Goal: Task Accomplishment & Management: Complete application form

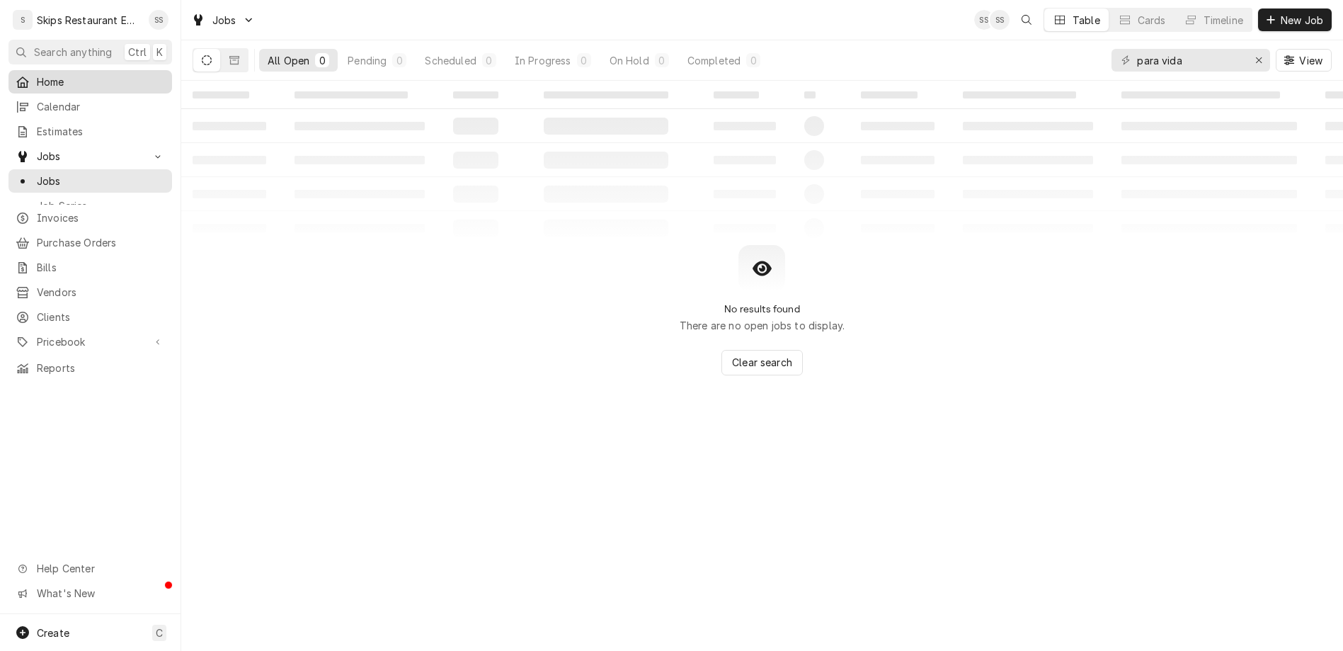
click at [37, 74] on span "Home" at bounding box center [101, 81] width 128 height 15
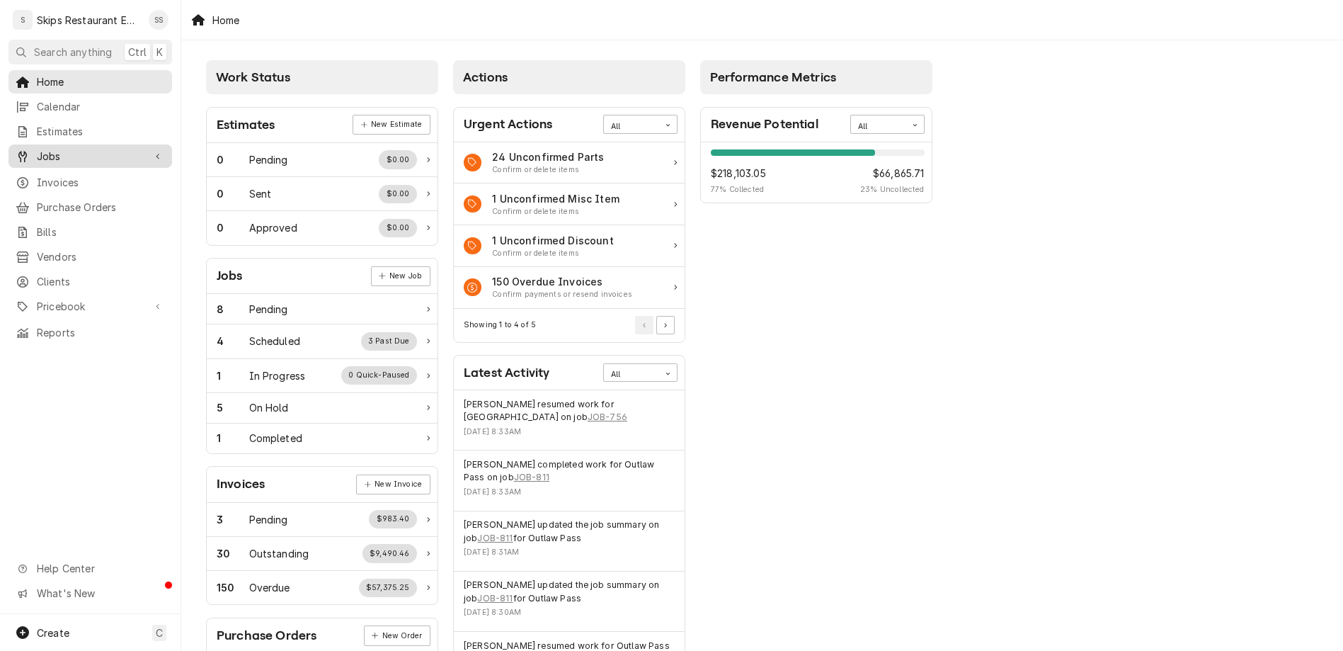
click at [31, 147] on div "Jobs" at bounding box center [90, 156] width 158 height 18
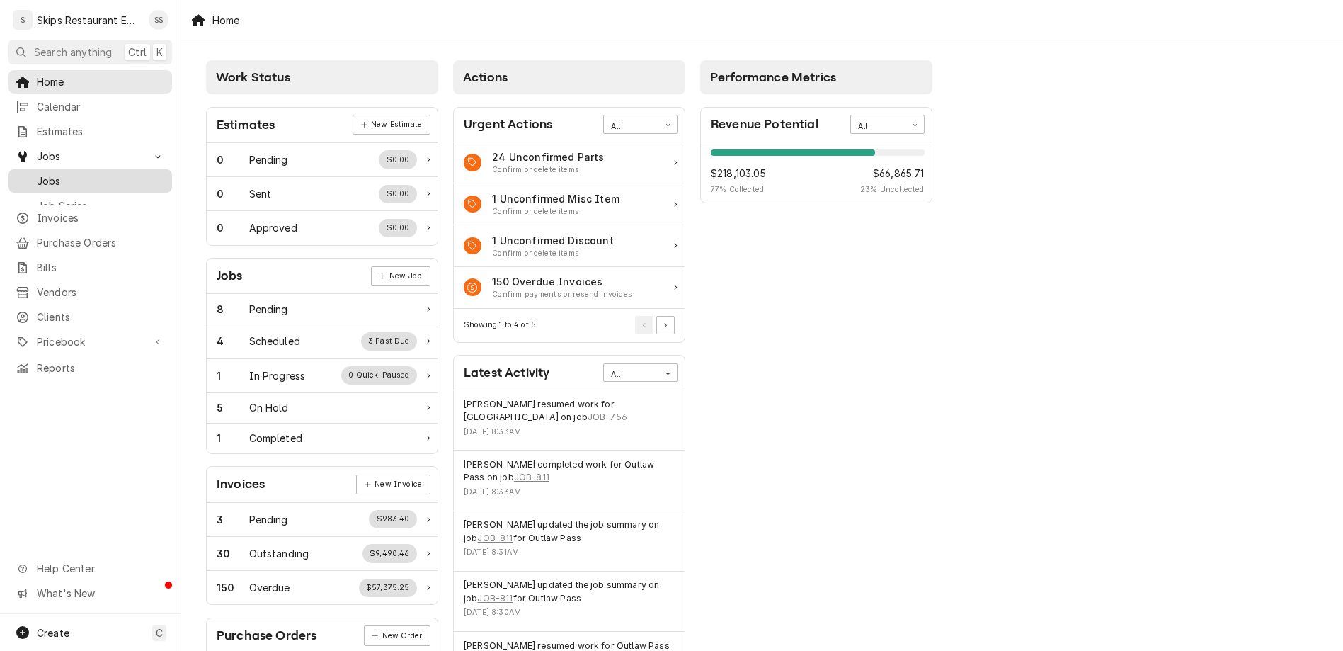
click at [43, 174] on span "Jobs" at bounding box center [101, 181] width 128 height 15
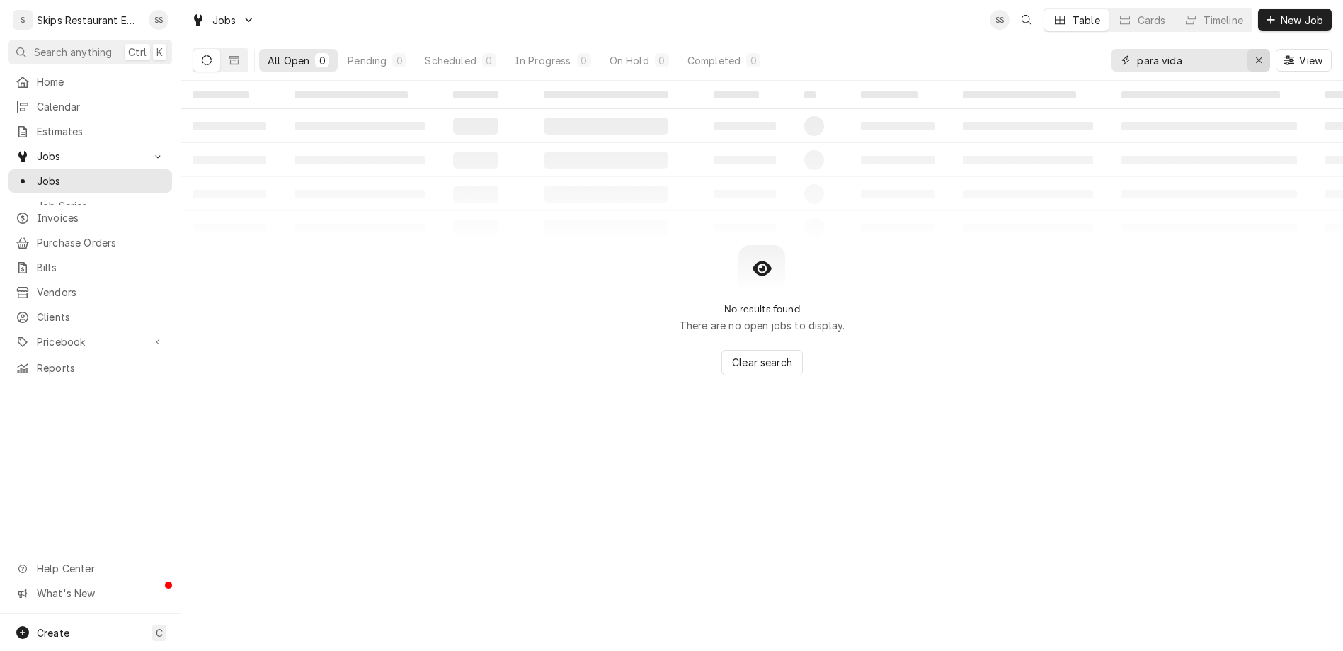
click at [1263, 55] on icon "Erase input" at bounding box center [1260, 60] width 8 height 10
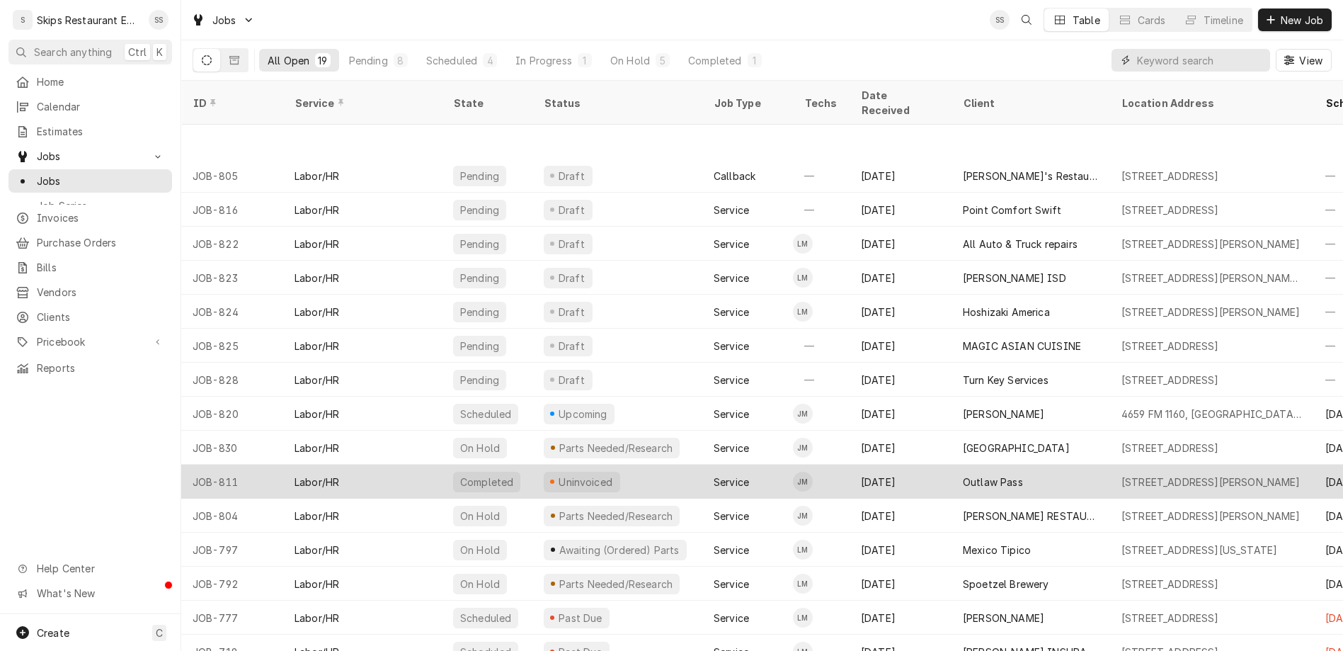
scroll to position [89, 0]
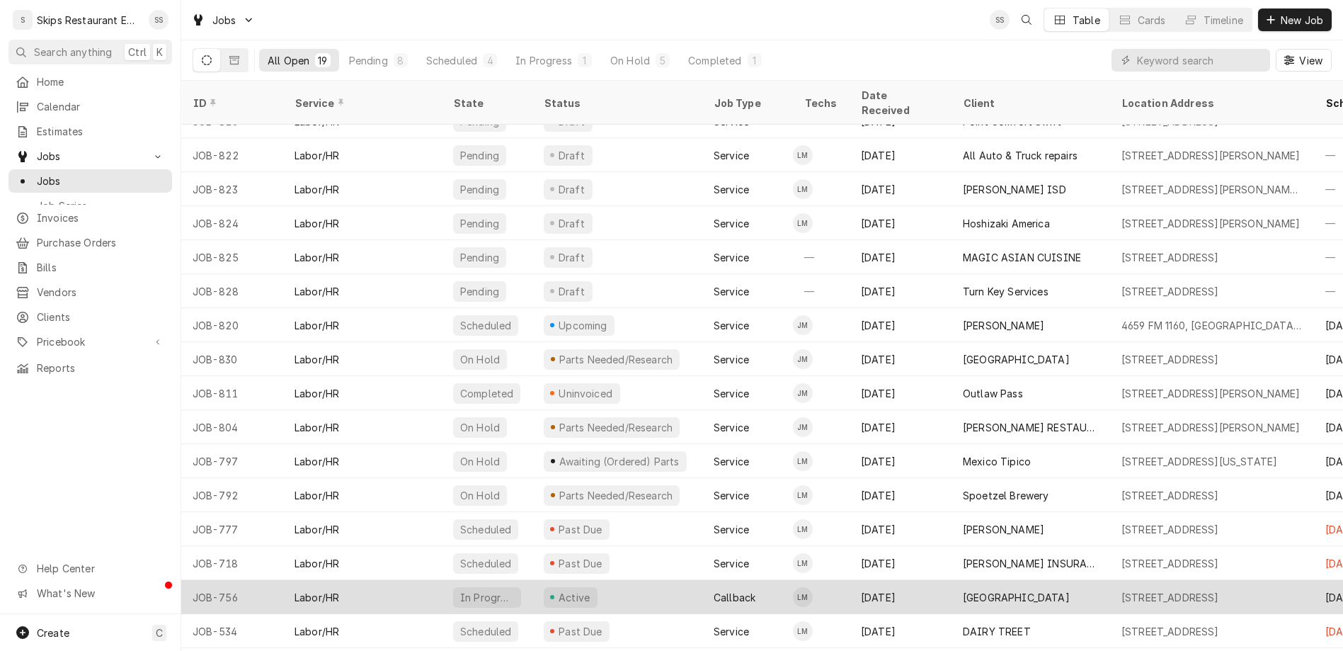
click at [1130, 580] on div "13323 Nursery Dr, Nursery, TX 77976" at bounding box center [1212, 597] width 204 height 34
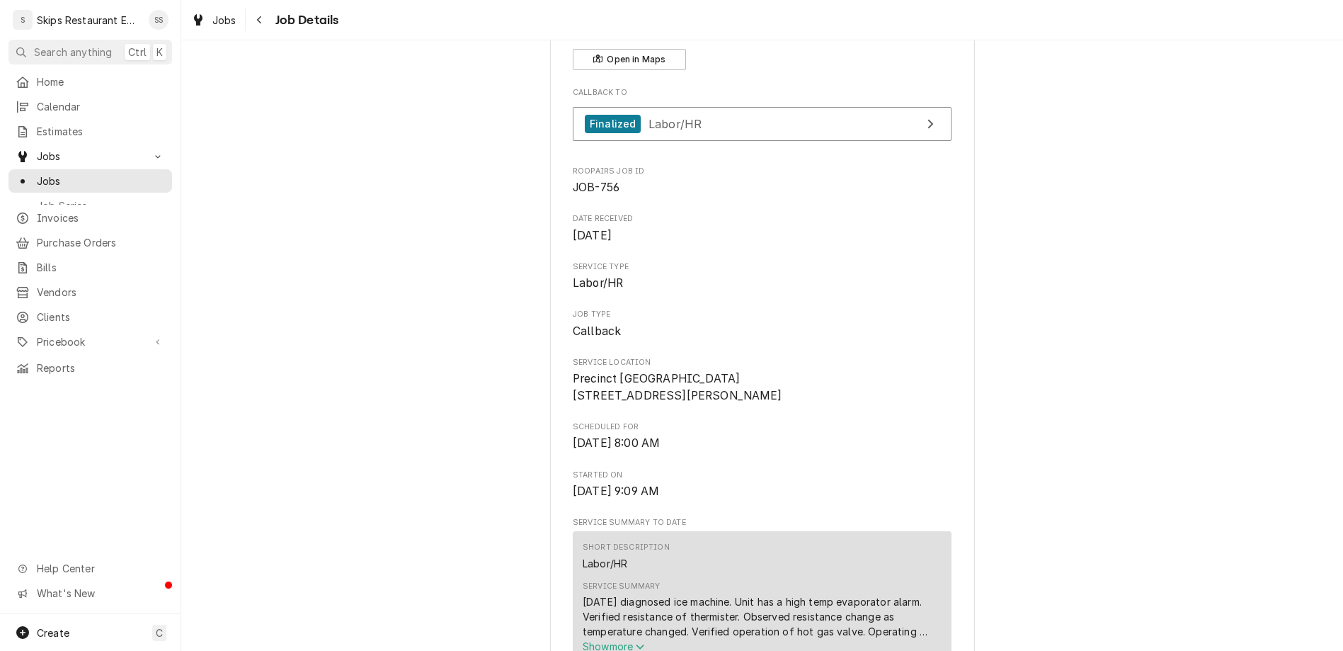
scroll to position [110, 0]
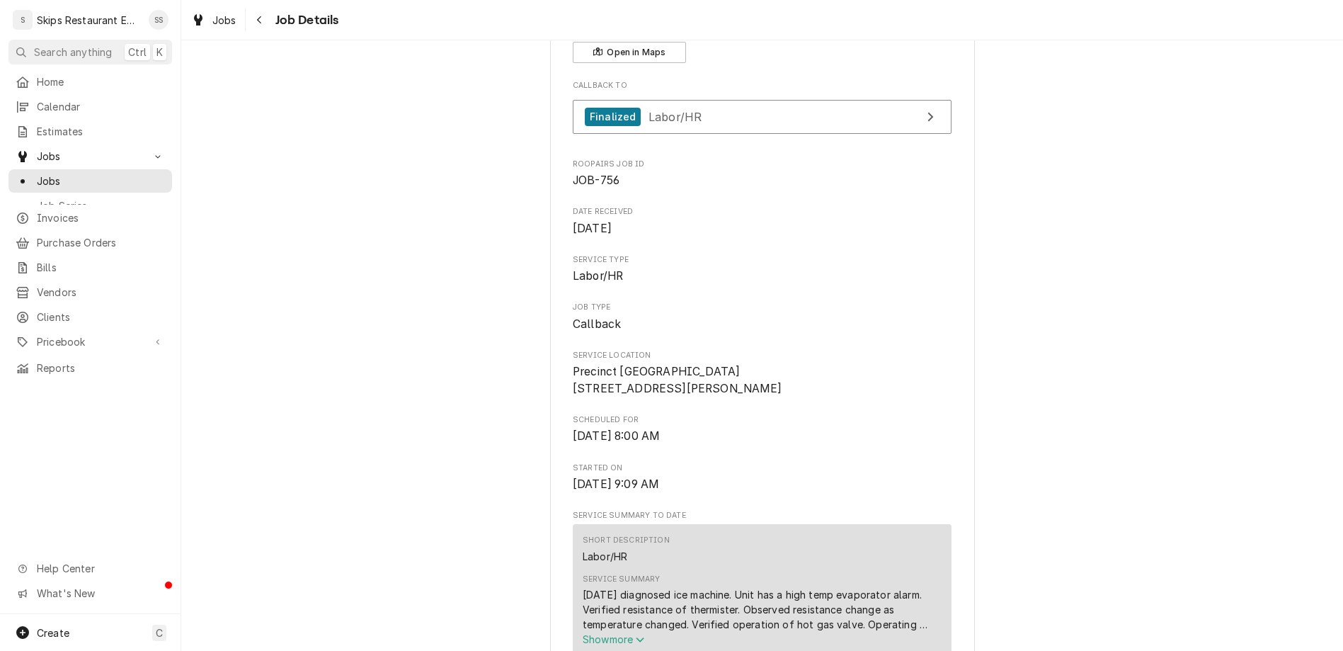
click at [631, 633] on span "Show more" at bounding box center [614, 639] width 62 height 12
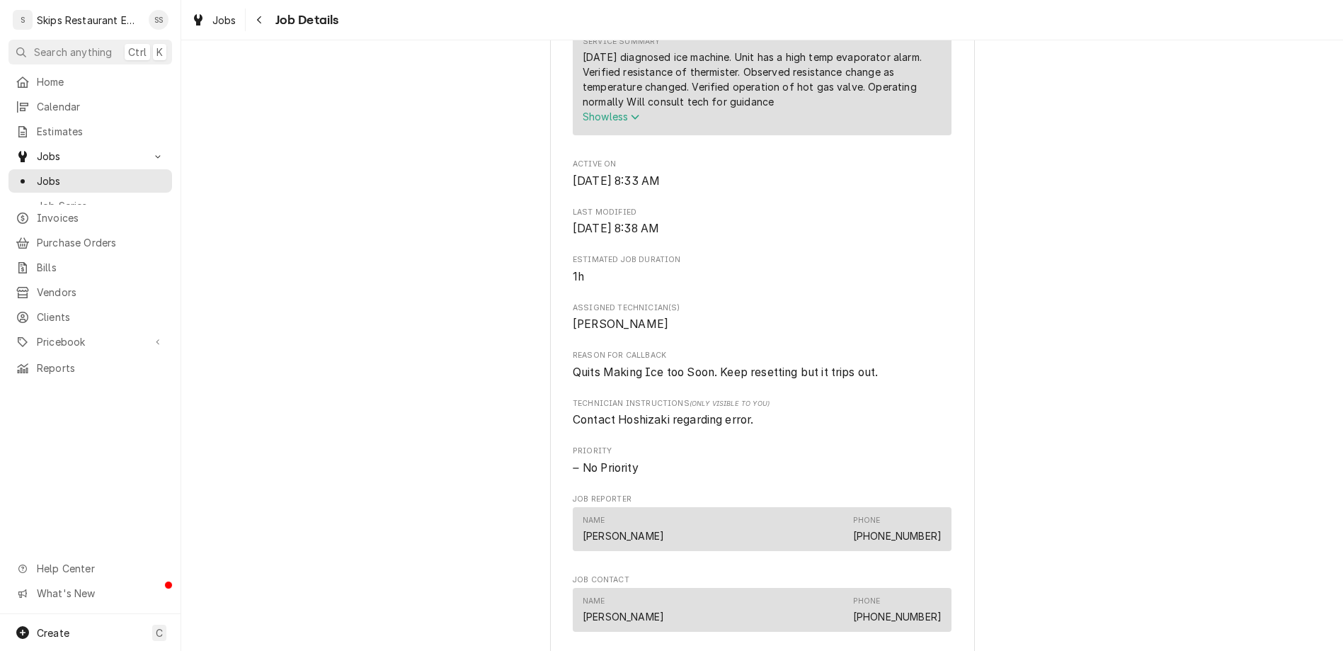
scroll to position [663, 0]
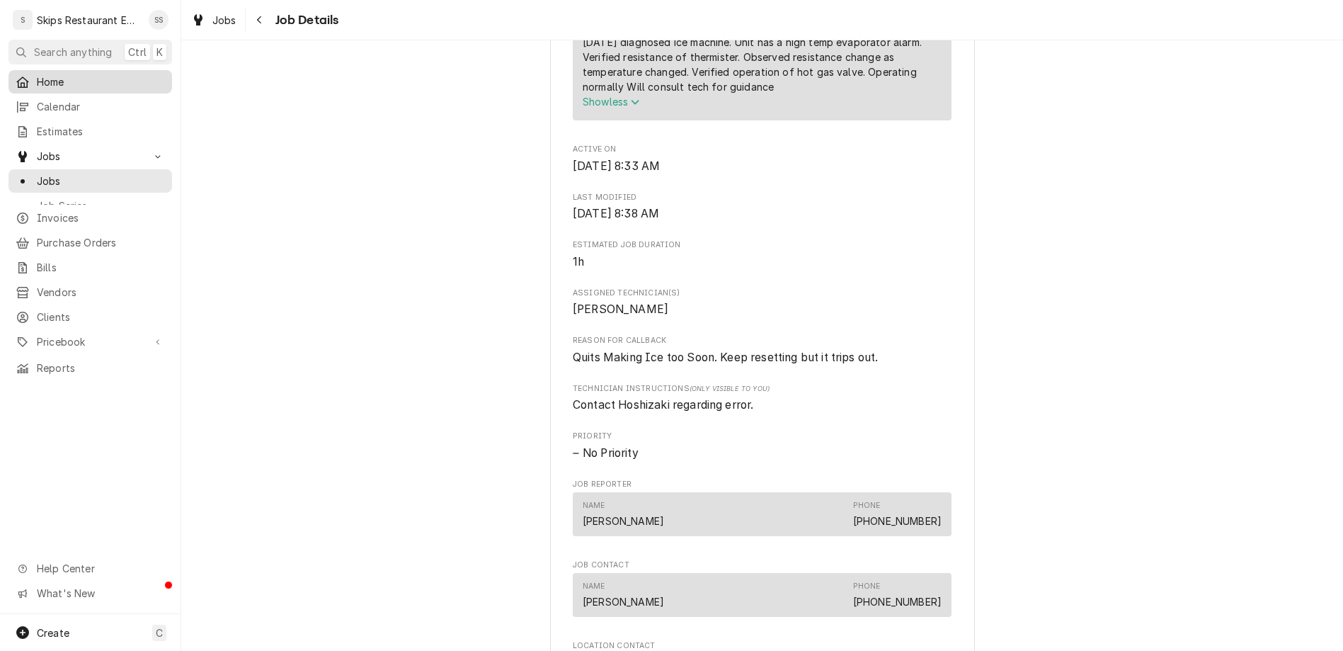
click at [40, 74] on span "Home" at bounding box center [101, 81] width 128 height 15
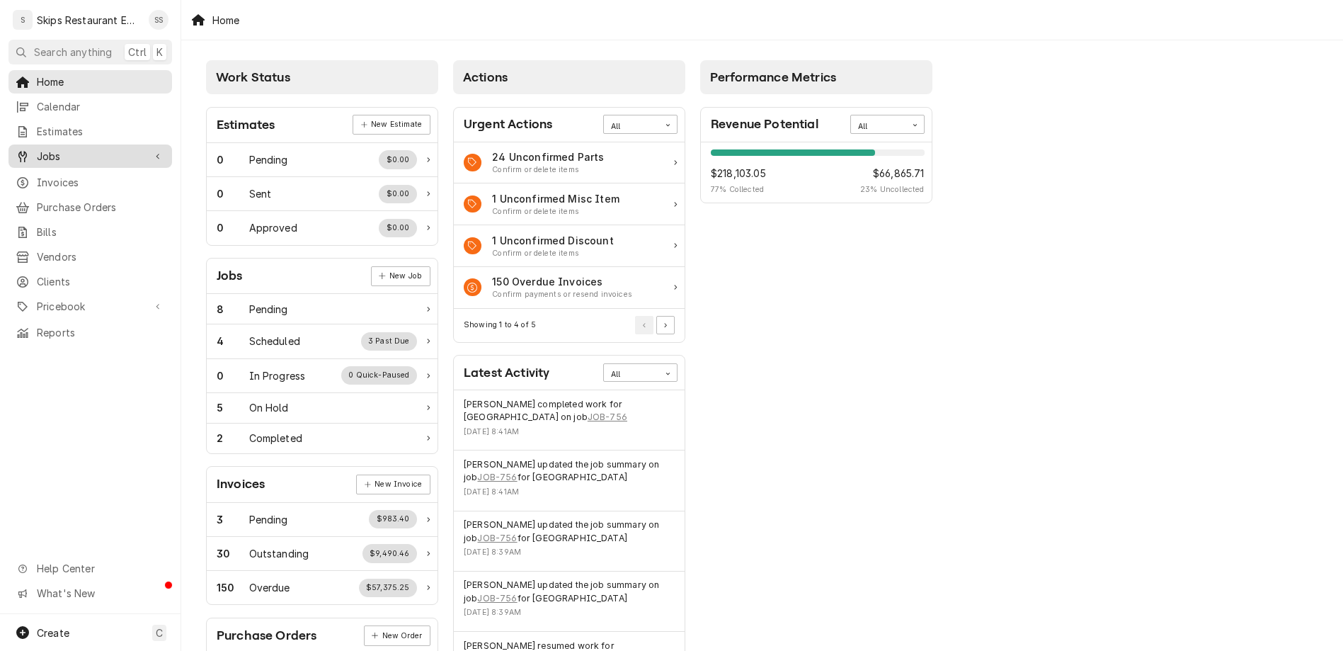
click at [40, 149] on span "Jobs" at bounding box center [90, 156] width 107 height 15
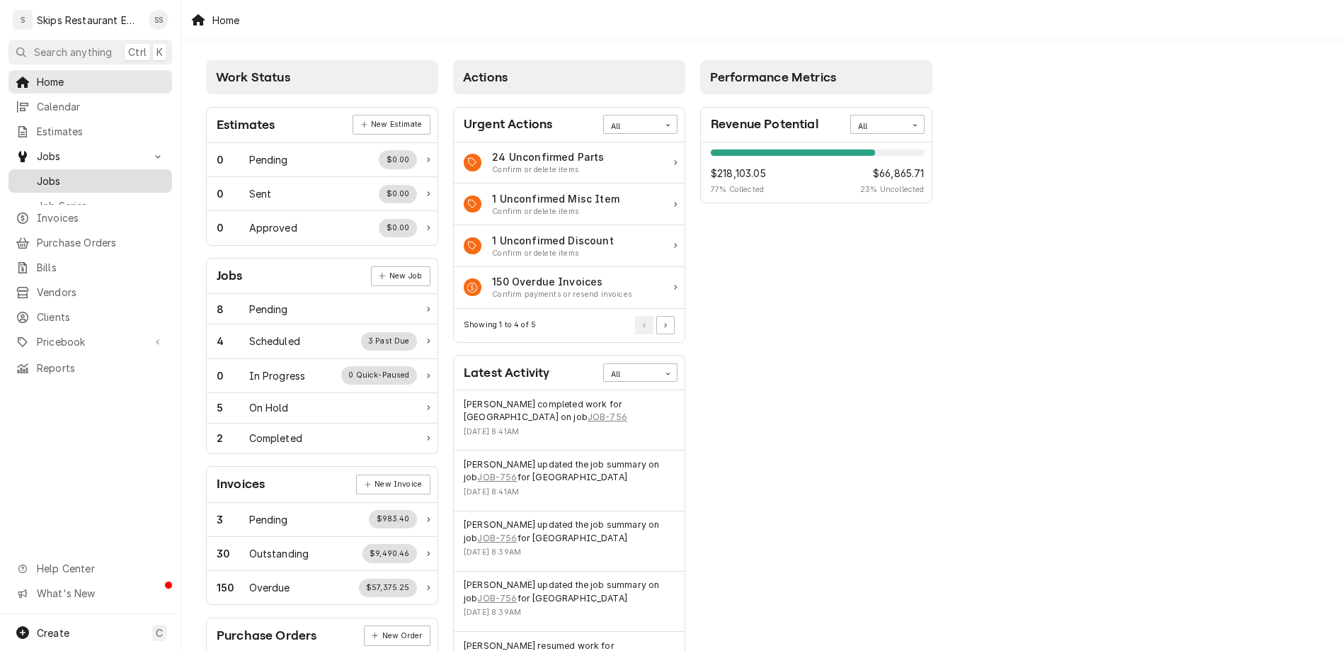
click at [37, 174] on span "Jobs" at bounding box center [101, 181] width 128 height 15
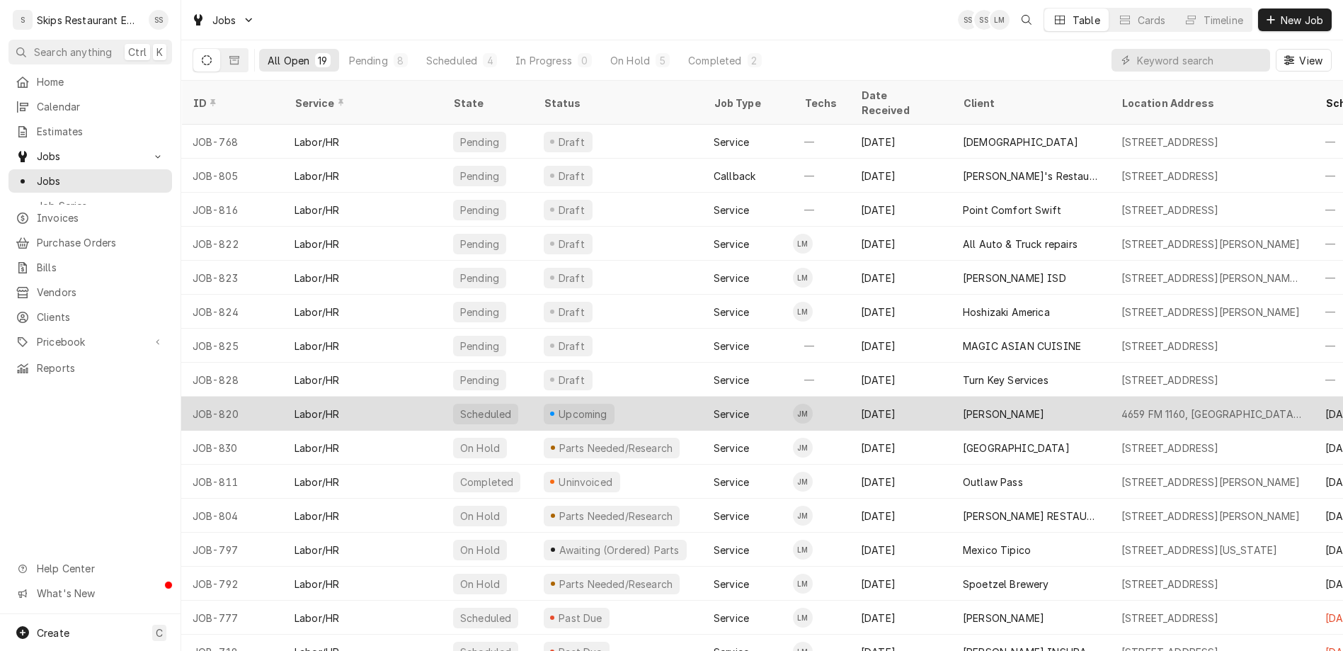
click at [952, 397] on div "[PERSON_NAME]" at bounding box center [1031, 414] width 159 height 34
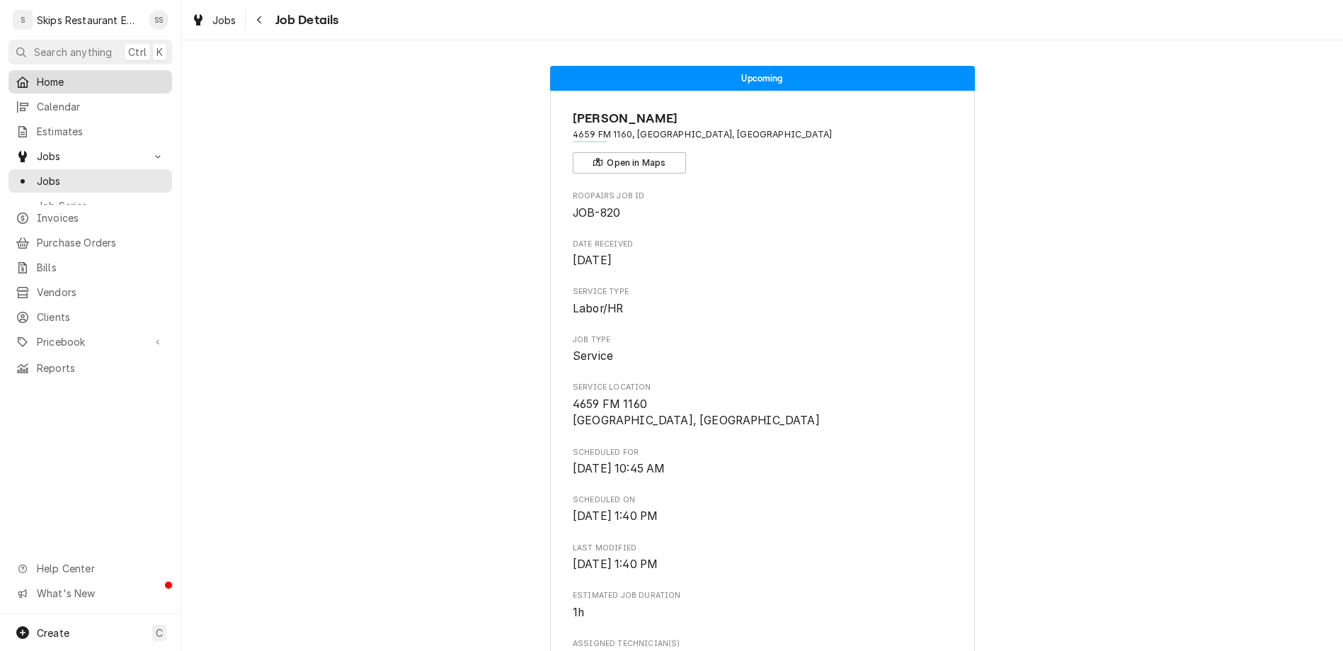
click at [37, 74] on span "Home" at bounding box center [101, 81] width 128 height 15
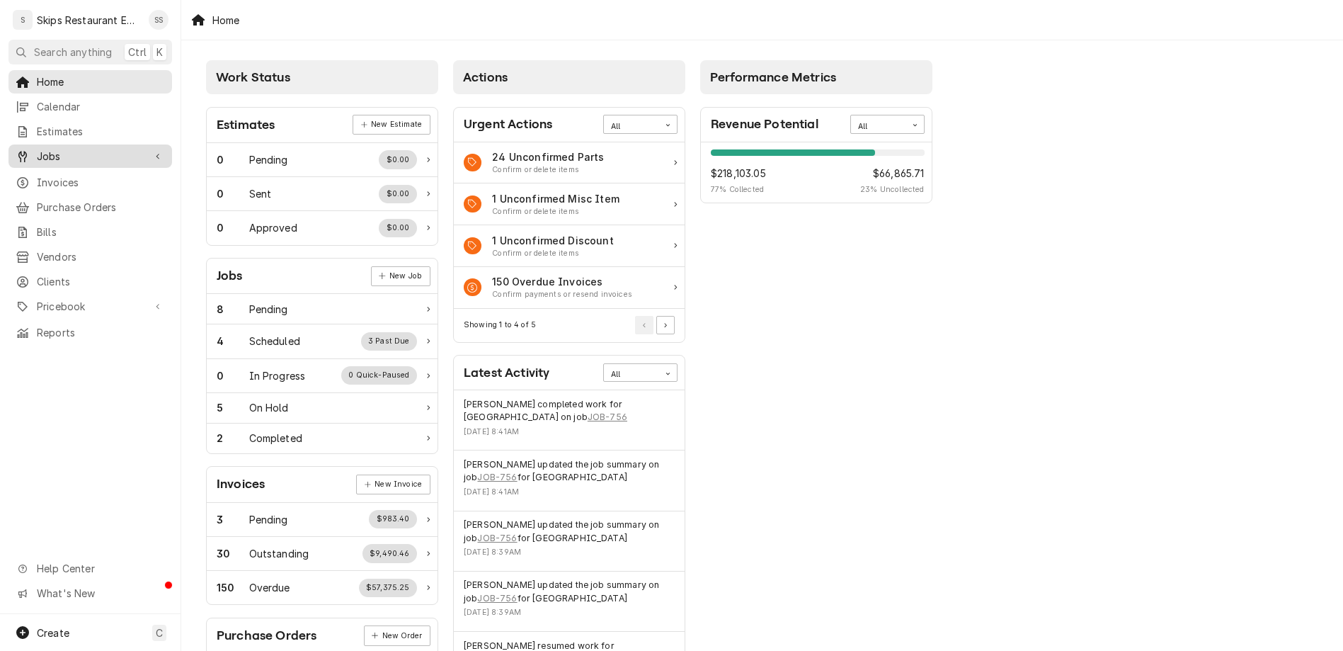
click at [37, 149] on span "Jobs" at bounding box center [90, 156] width 107 height 15
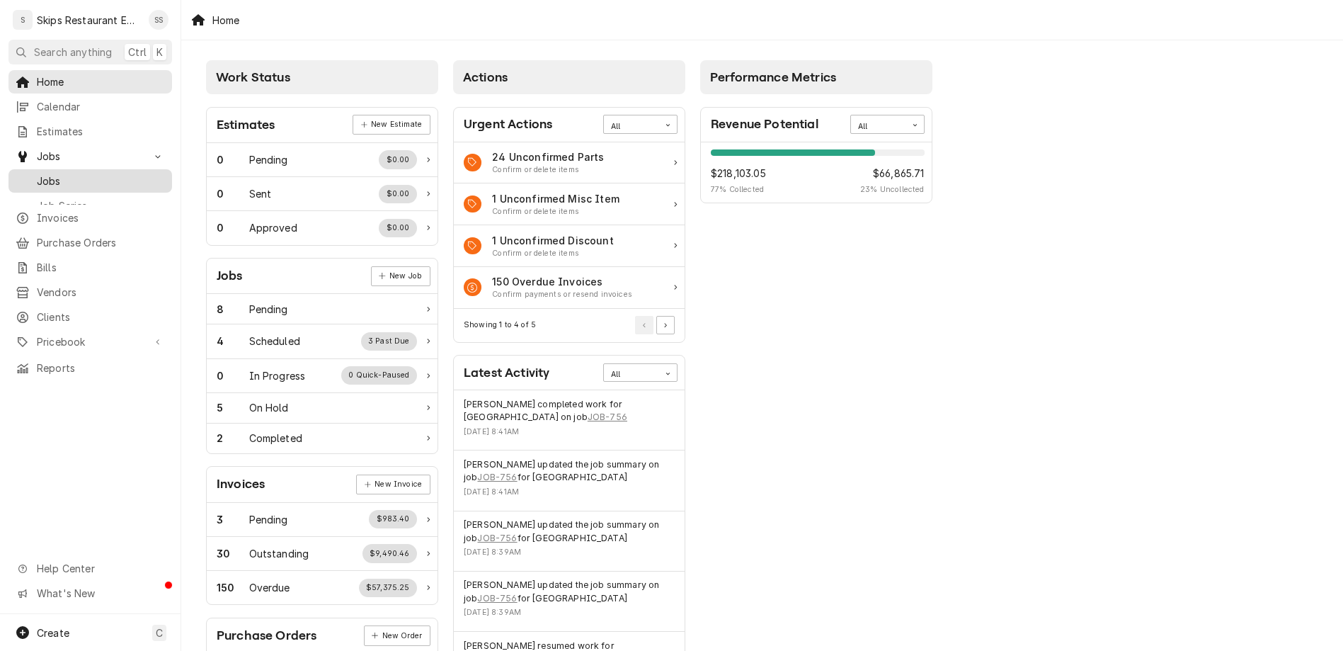
click at [37, 174] on span "Jobs" at bounding box center [101, 181] width 128 height 15
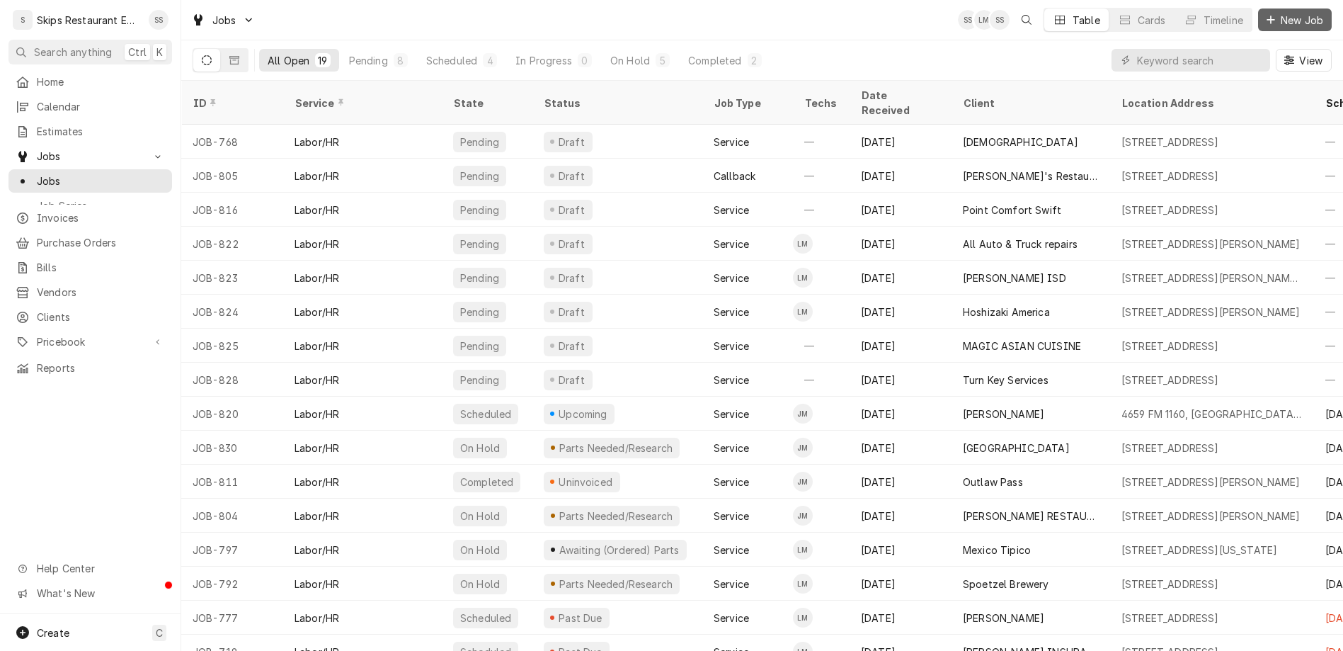
click at [1297, 14] on span "New Job" at bounding box center [1302, 20] width 48 height 15
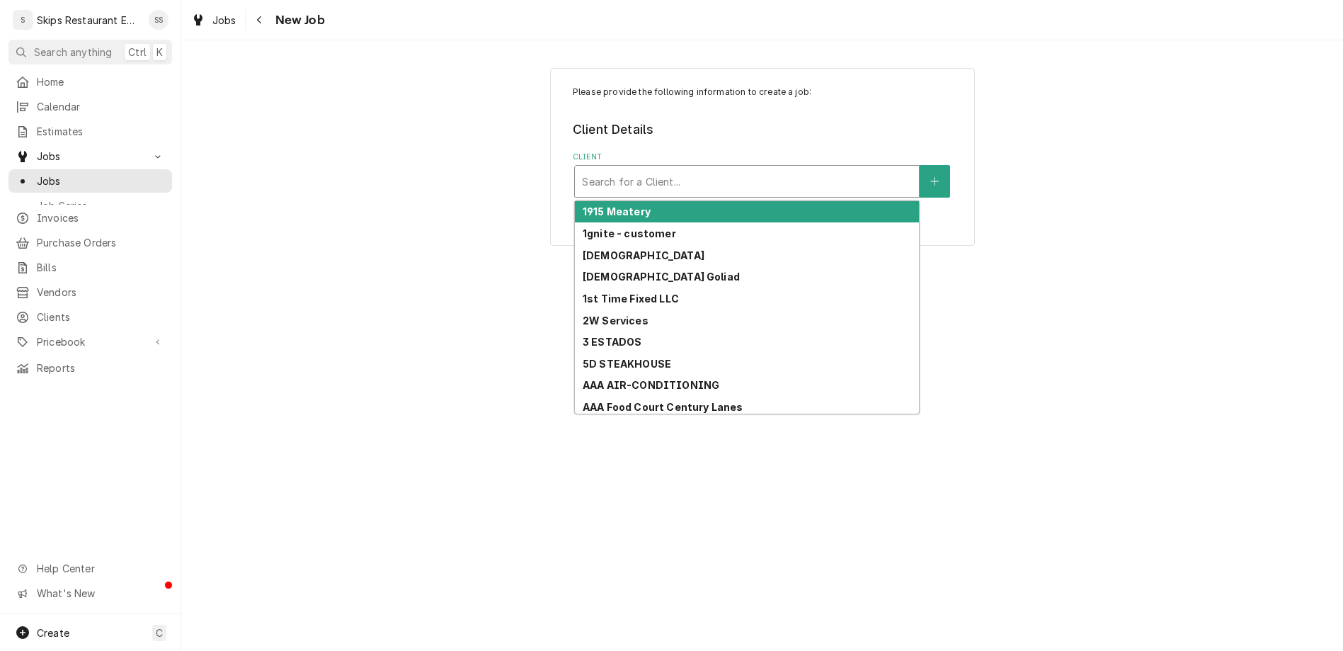
click at [718, 169] on div "Client" at bounding box center [747, 181] width 330 height 25
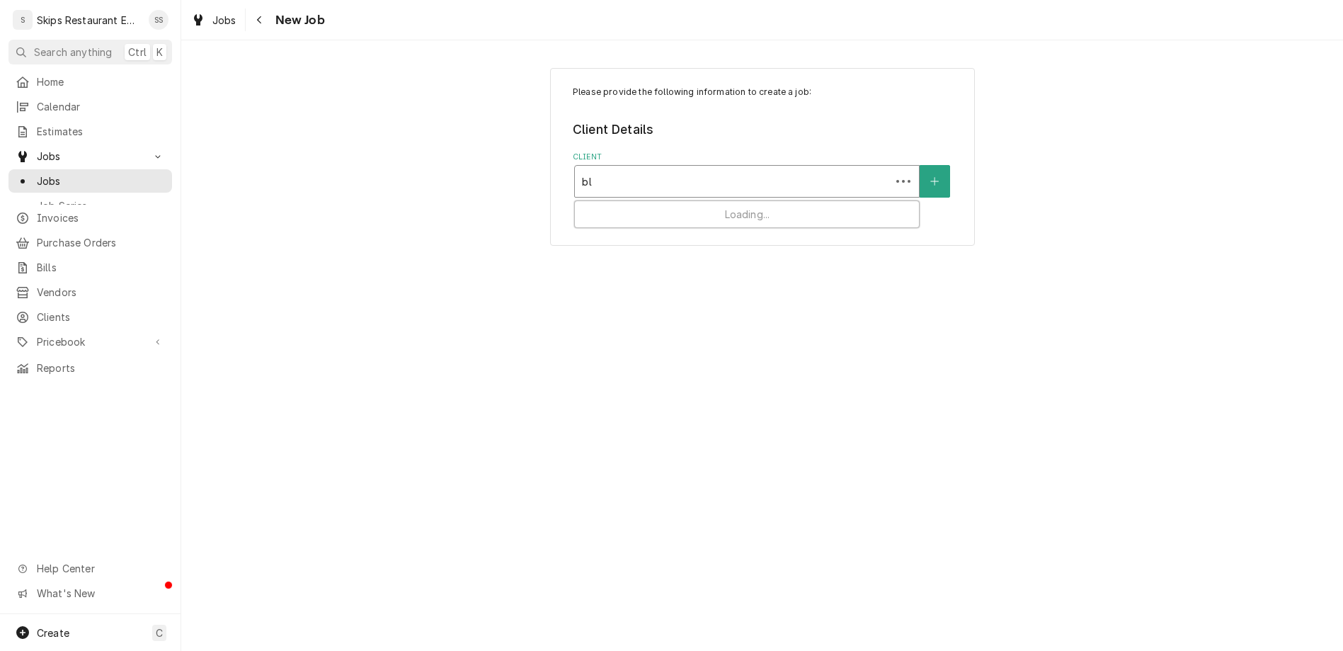
type input "blu"
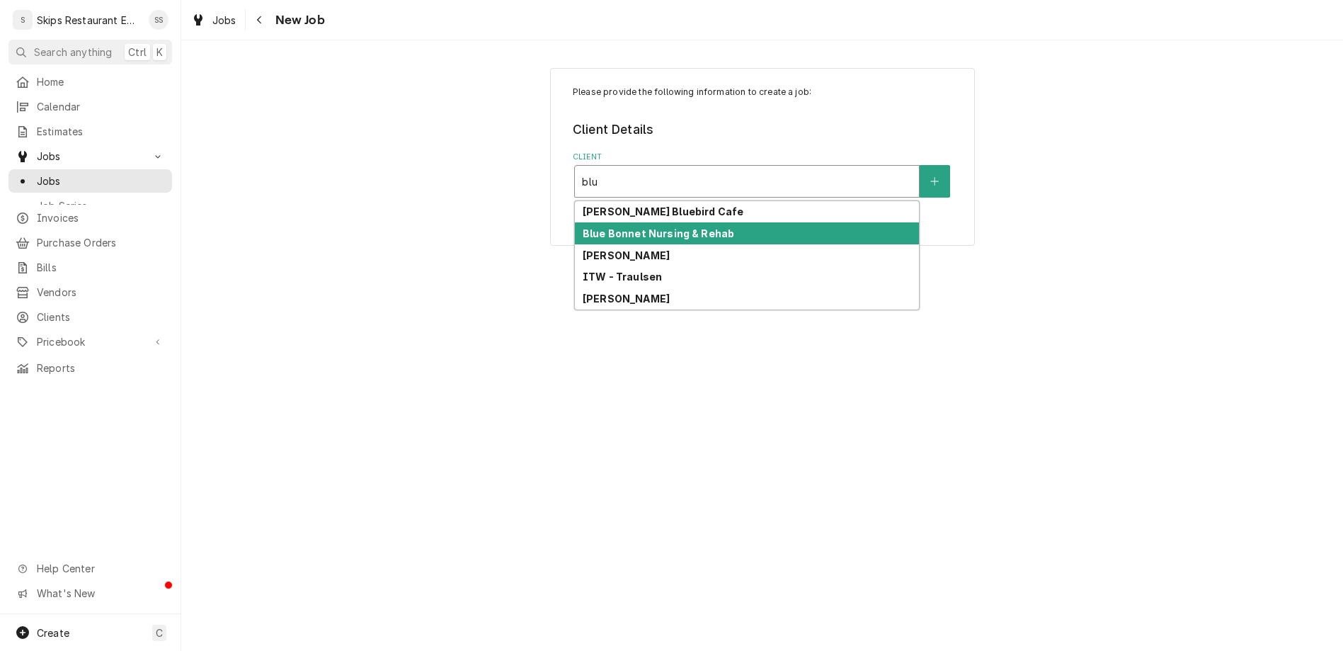
click at [671, 227] on strong "Blue Bonnet Nursing & Rehab" at bounding box center [659, 233] width 152 height 12
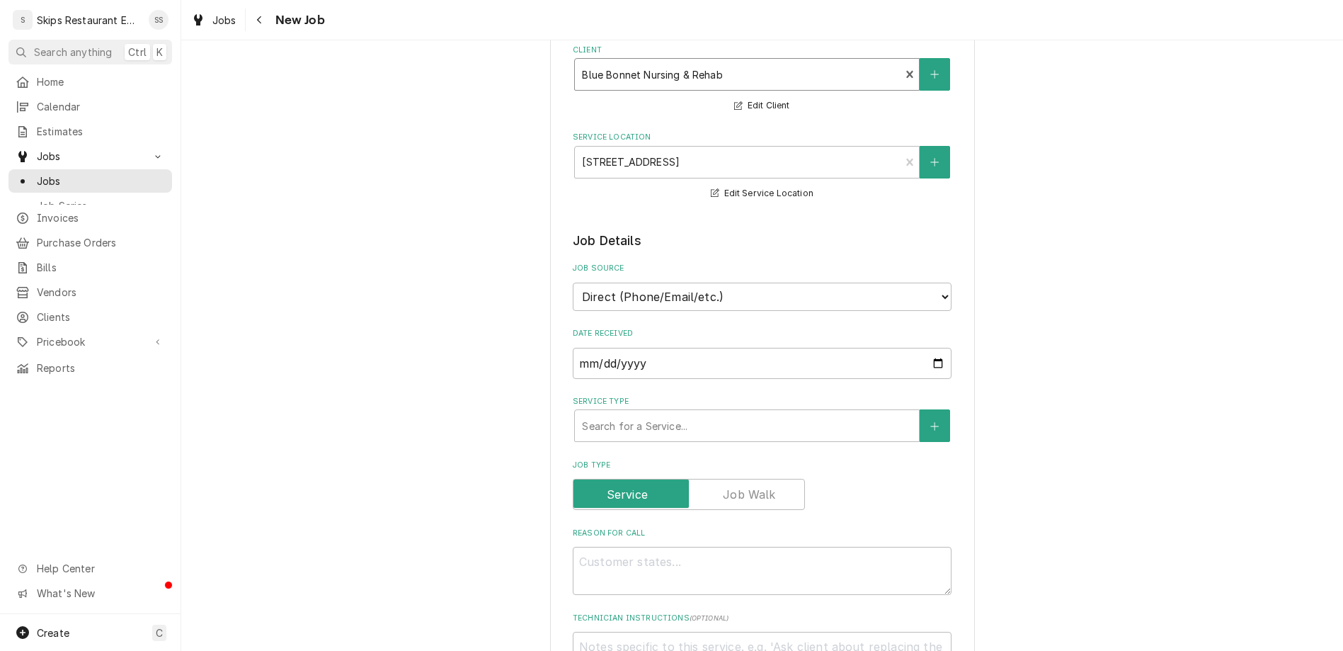
scroll to position [110, 0]
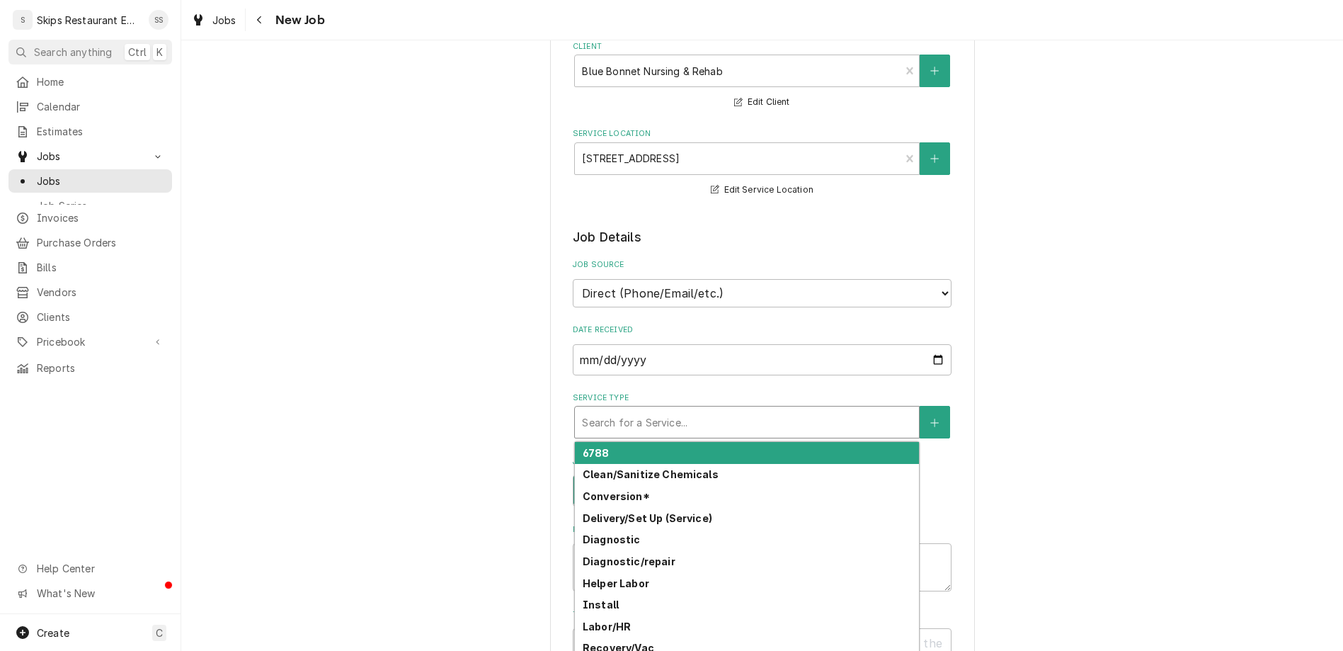
click at [671, 409] on div "Service Type" at bounding box center [747, 421] width 330 height 25
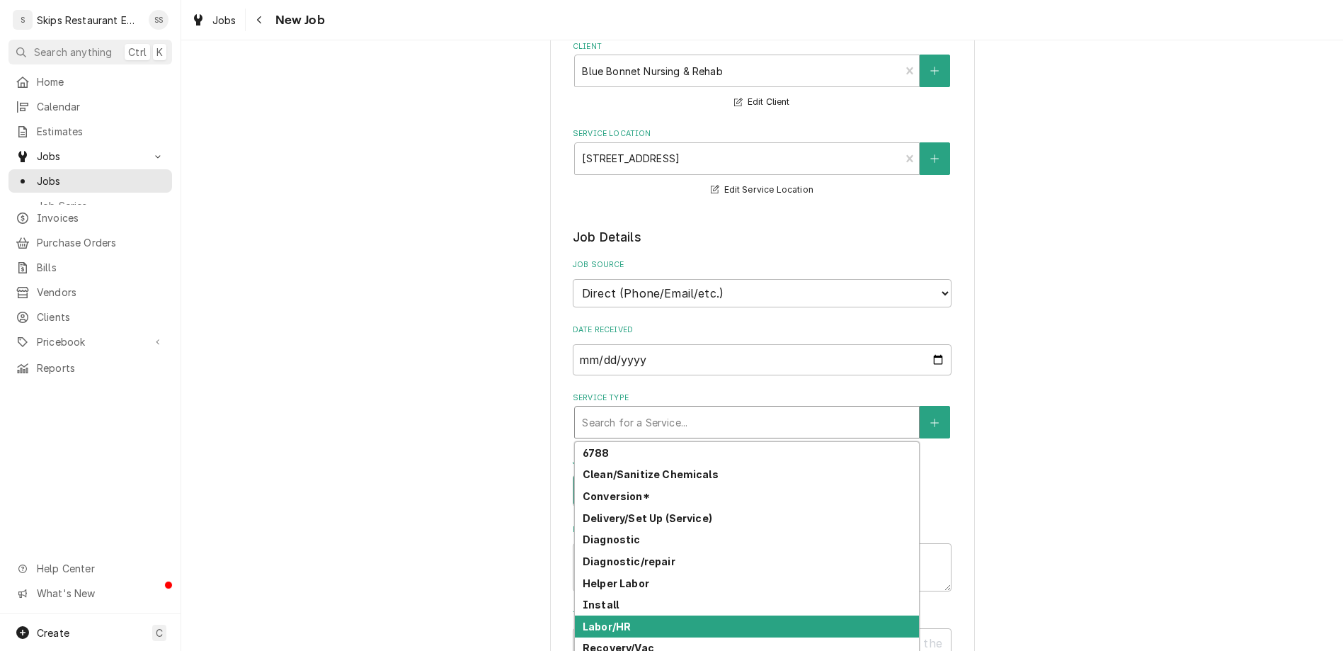
click at [627, 620] on strong "Labor/HR" at bounding box center [607, 626] width 48 height 12
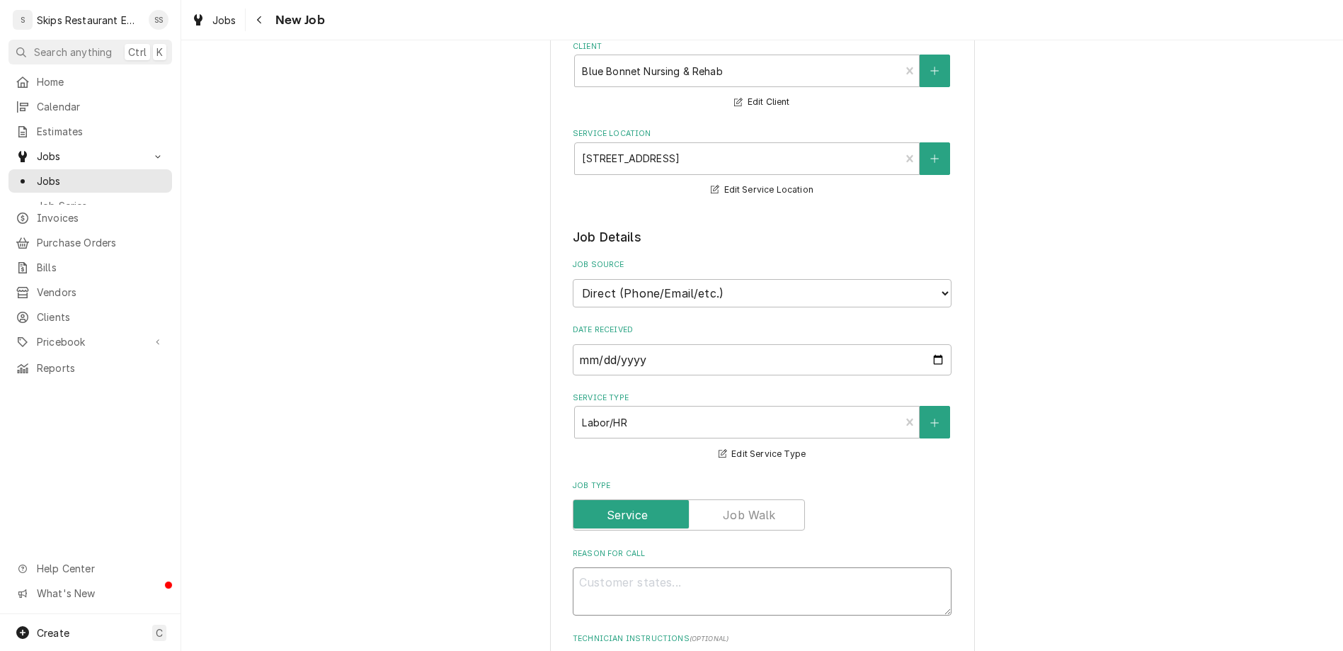
click at [661, 567] on textarea "Reason For Call" at bounding box center [762, 591] width 379 height 48
type textarea "x"
type textarea "r"
type textarea "x"
type textarea "re"
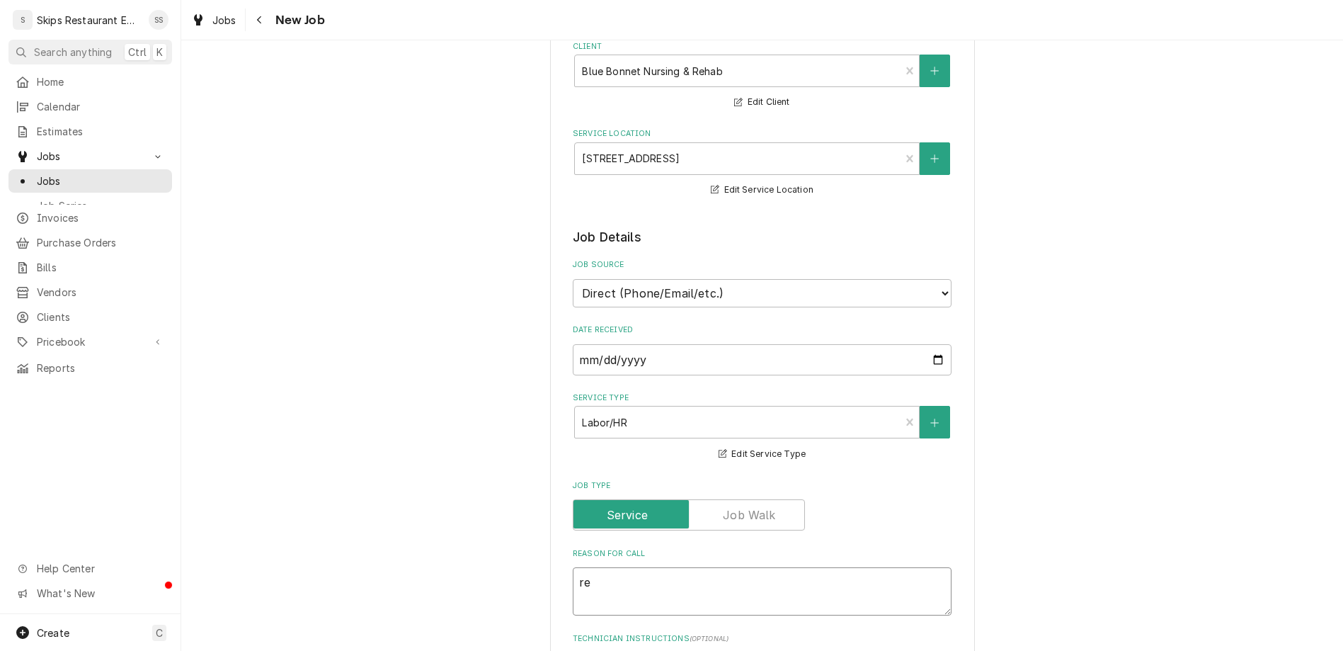
type textarea "x"
type textarea "rec"
type textarea "x"
type textarea "reci"
type textarea "x"
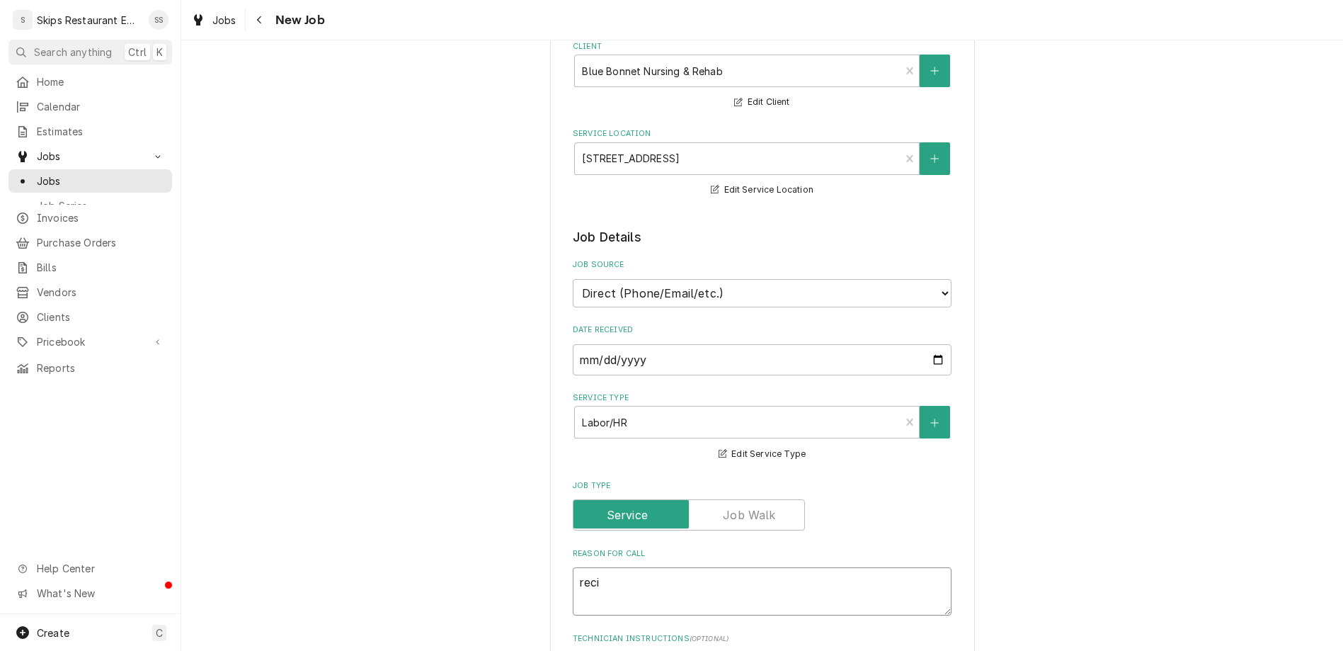
type textarea "recie"
type textarea "x"
type textarea "reciev"
type textarea "x"
type textarea "recieve"
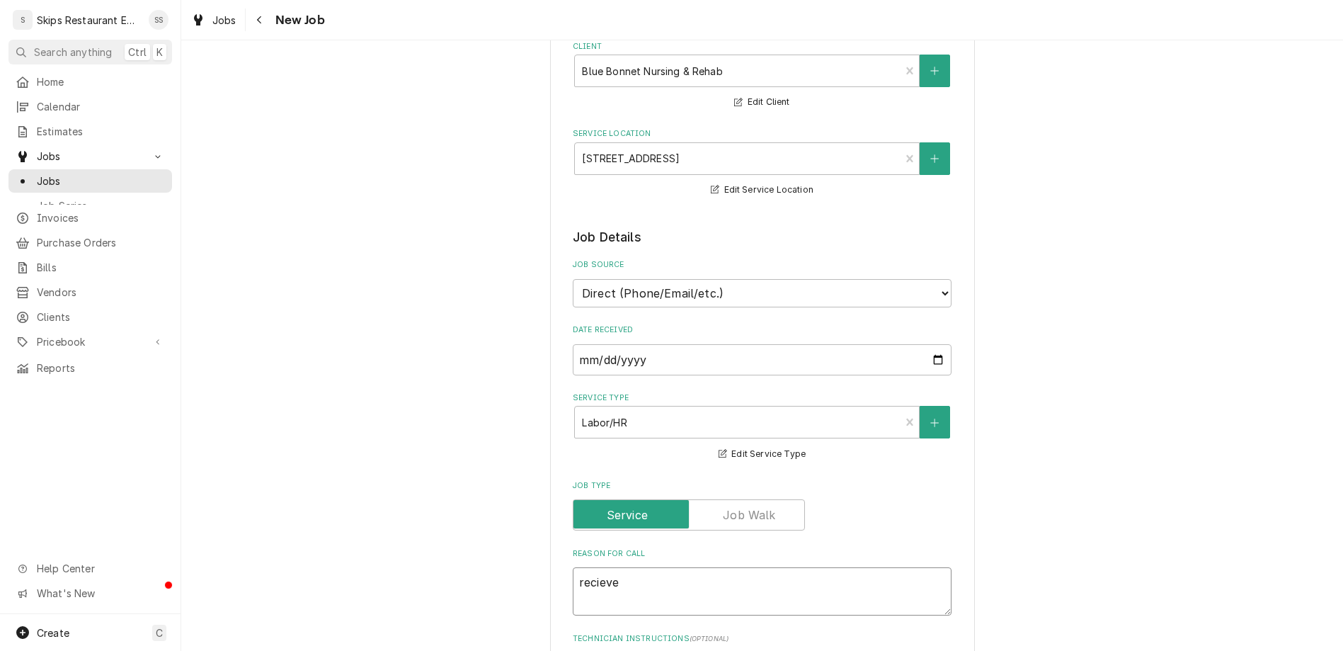
type textarea "x"
type textarea "recieved"
type textarea "x"
type textarea "recieved"
type textarea "x"
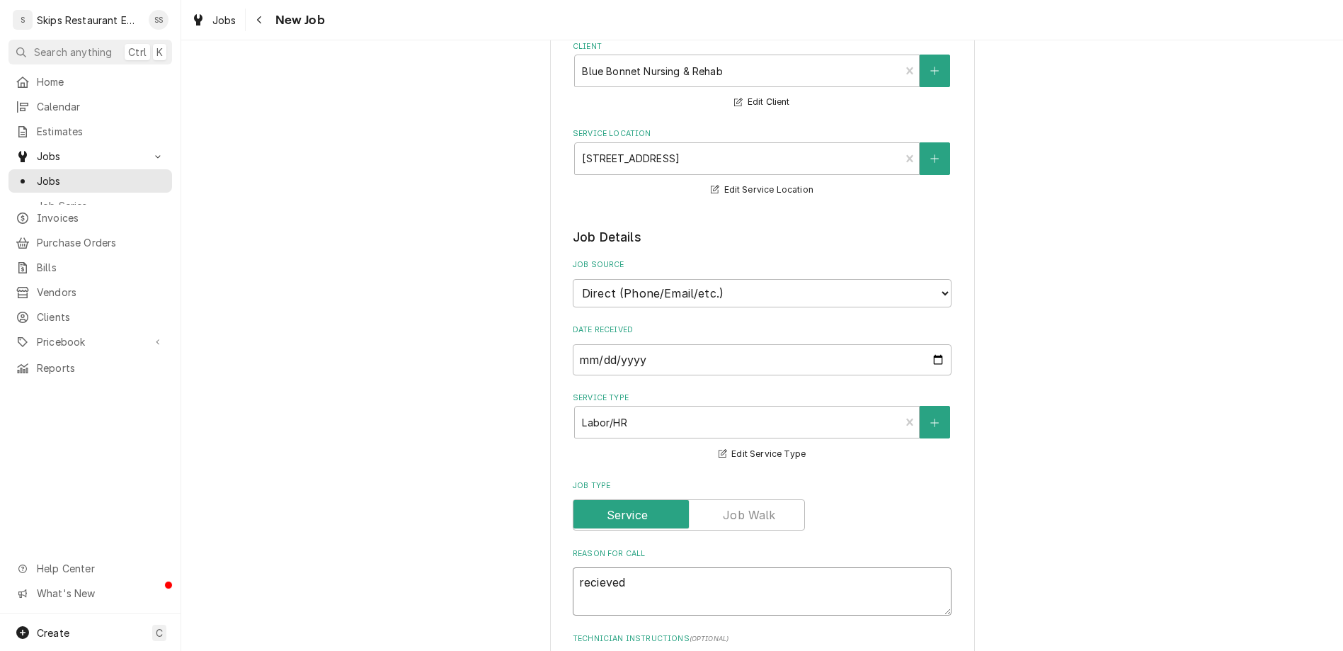
type textarea "recieved t"
type textarea "x"
type textarea "recieved"
type textarea "x"
type textarea "recieved p"
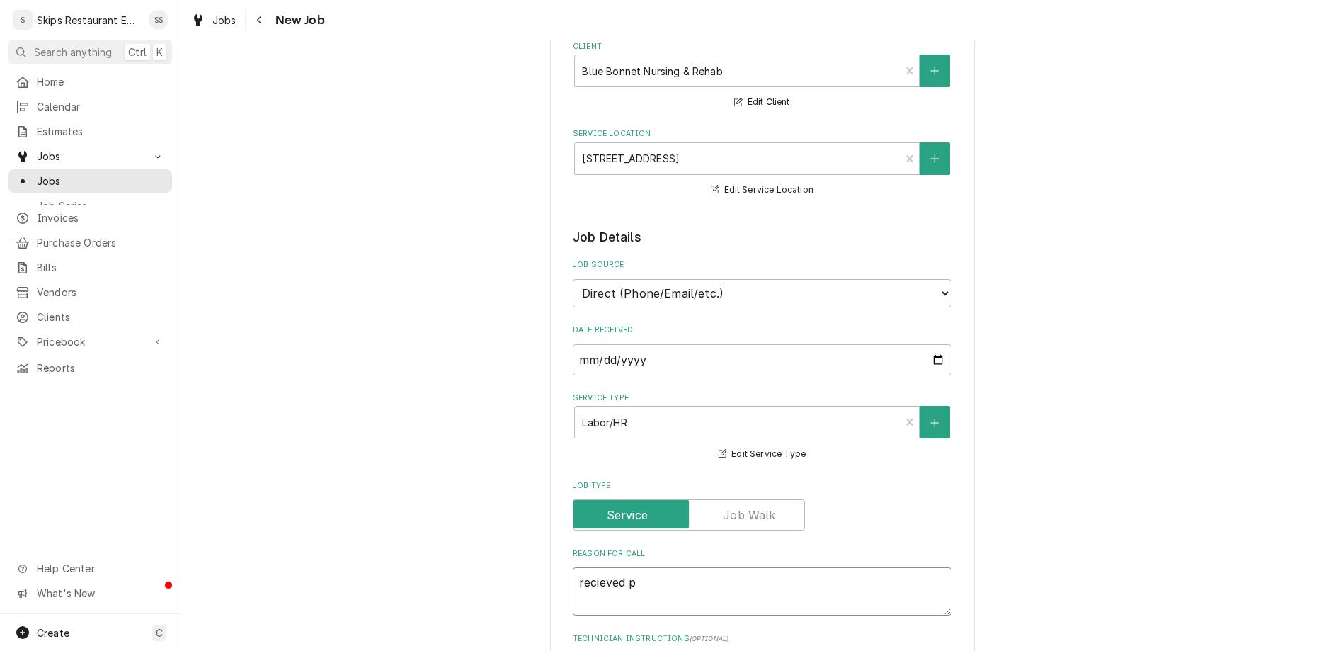
type textarea "x"
type textarea "recieved pa"
type textarea "x"
type textarea "recieved par"
type textarea "x"
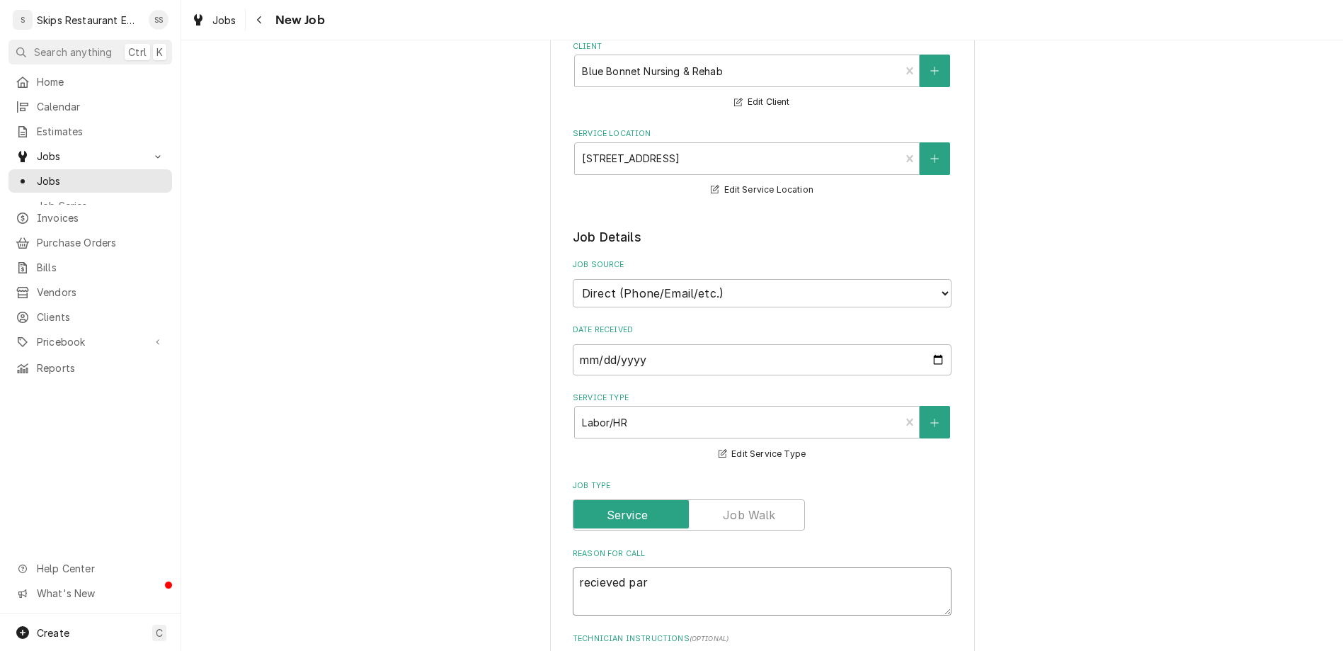
type textarea "recieved part"
type textarea "x"
type textarea "recieved part"
type textarea "x"
type textarea "recieved part w"
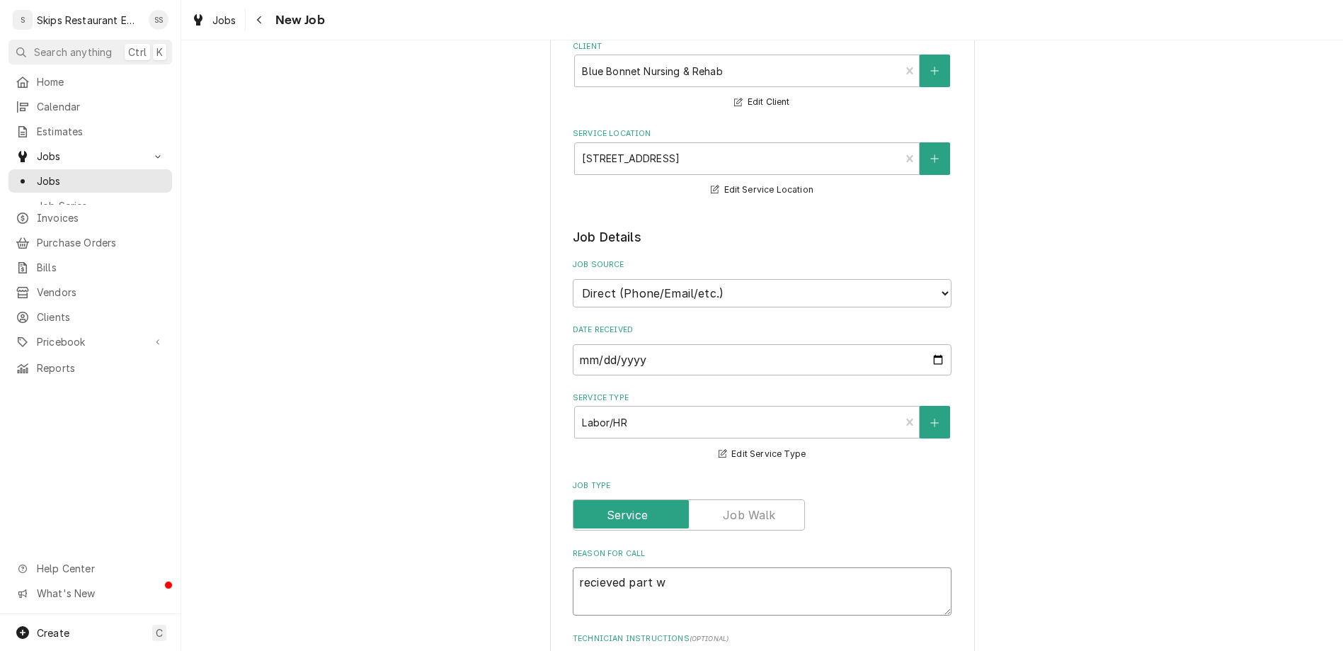
type textarea "x"
type textarea "recieved part wi"
type textarea "x"
type textarea "recieved part wil"
type textarea "x"
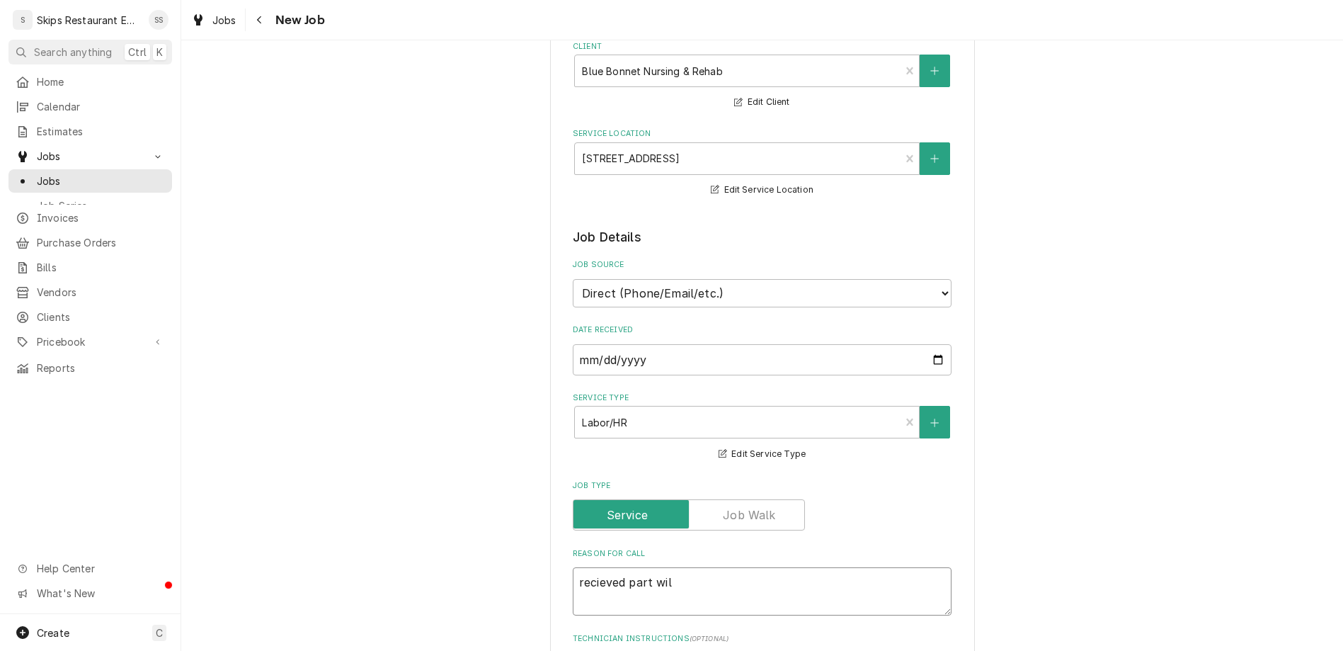
type textarea "recieved part will"
type textarea "x"
type textarea "recieved part will"
type textarea "x"
type textarea "recieved part will n"
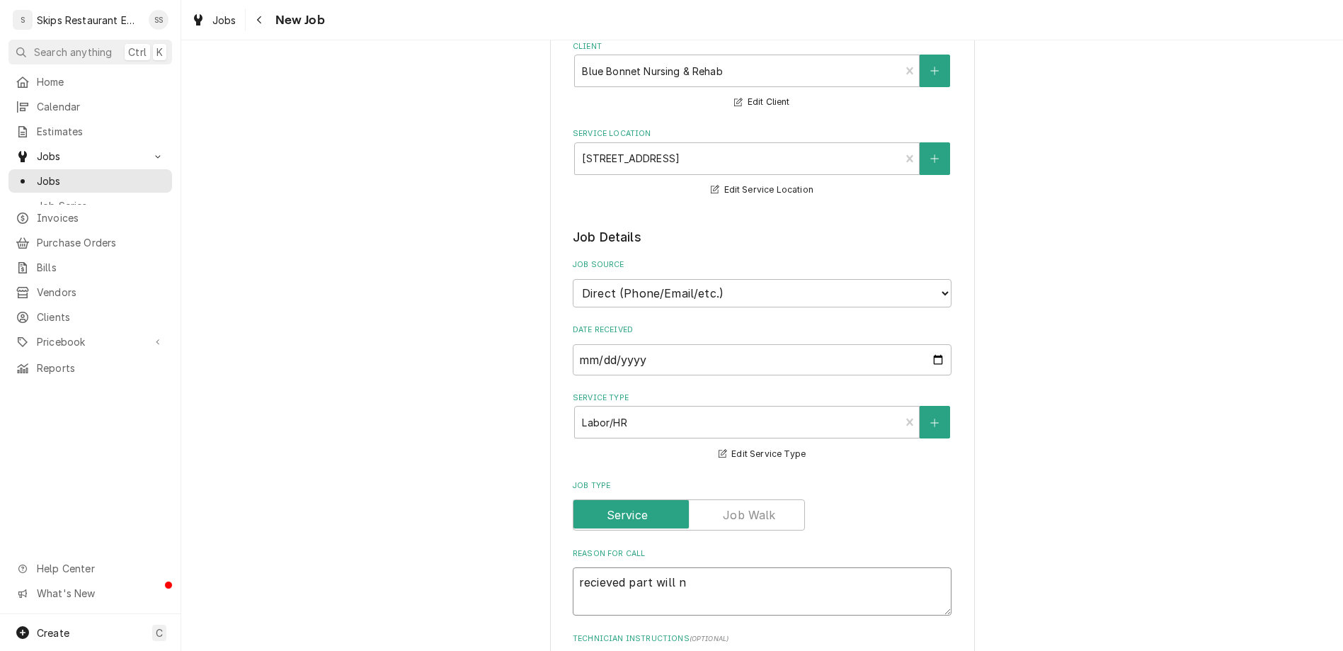
type textarea "x"
type textarea "recieved part will ne"
type textarea "x"
type textarea "recieved part will nee"
type textarea "x"
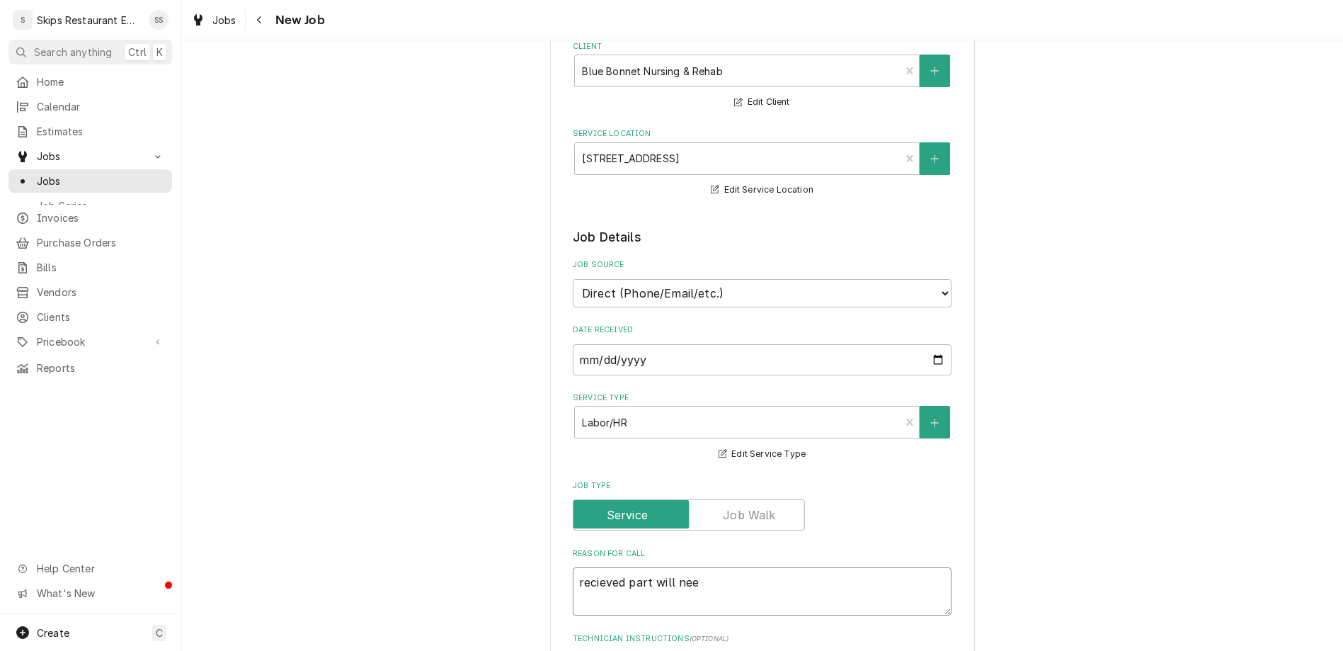
type textarea "recieved part will need"
type textarea "x"
type textarea "recieved part will need"
type textarea "x"
type textarea "recieved part will need t"
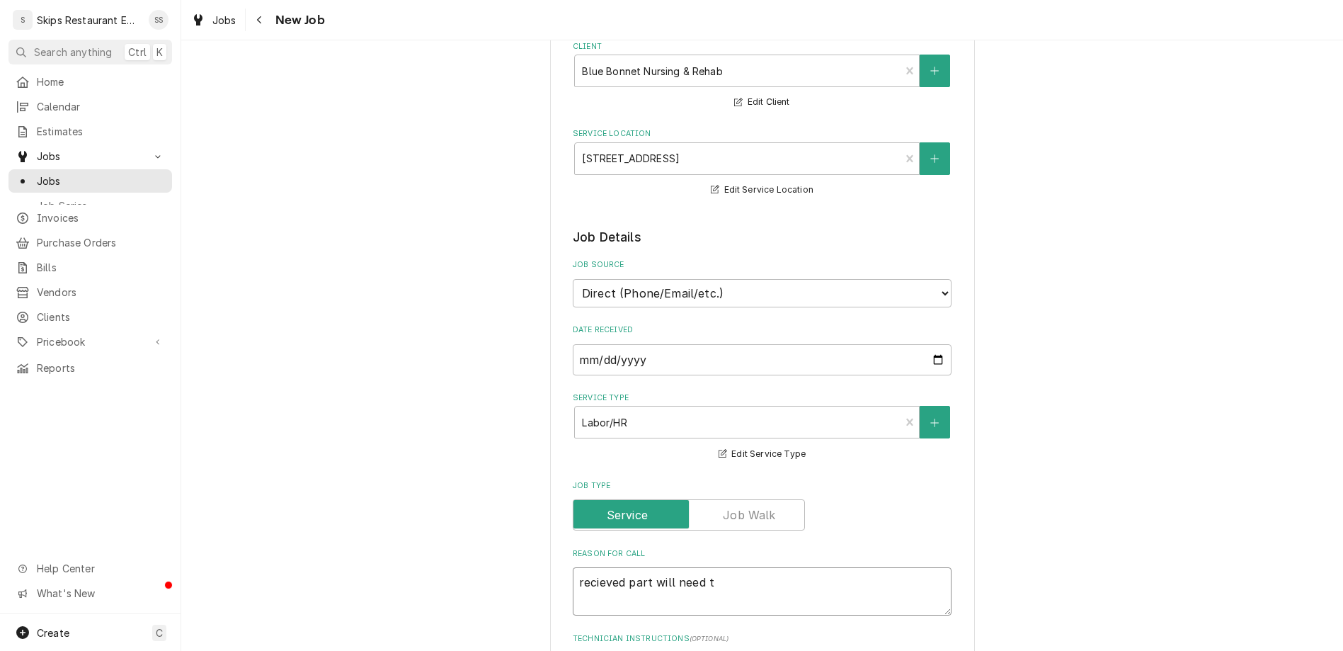
type textarea "x"
type textarea "recieved part will need to"
type textarea "x"
type textarea "recieved part will need to"
type textarea "x"
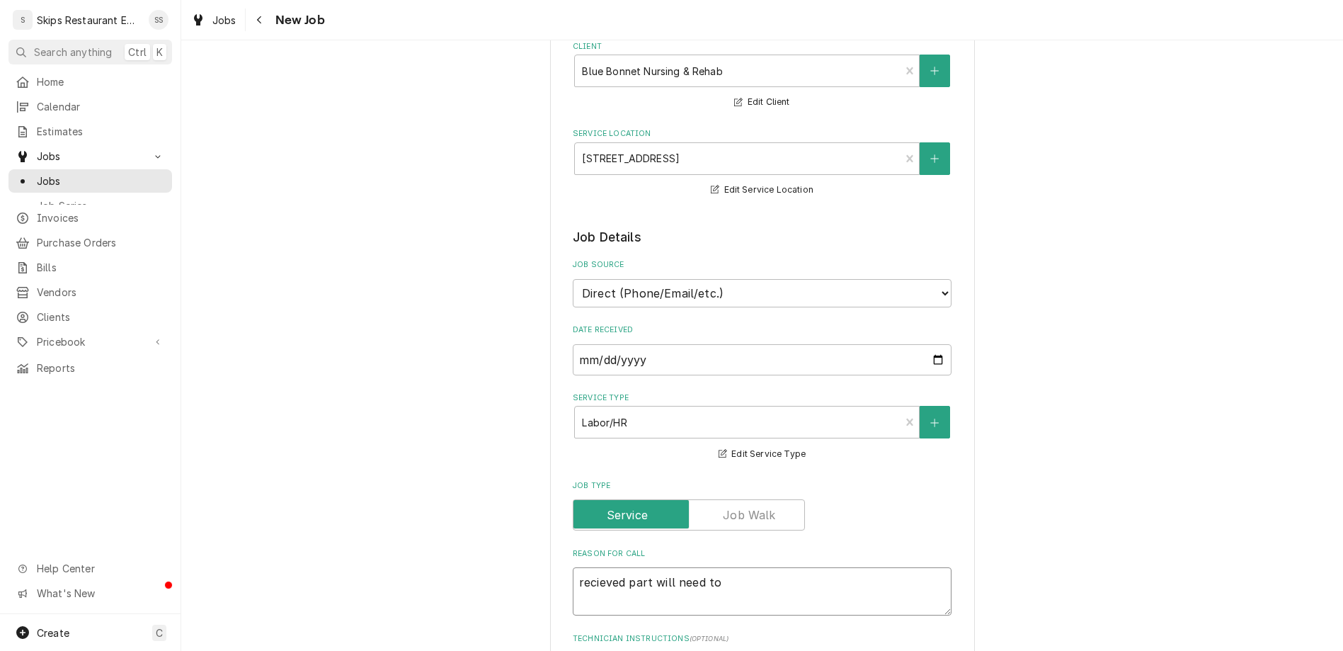
type textarea "recieved part will need to b"
type textarea "x"
type textarea "recieved part will need to be"
type textarea "x"
type textarea "recieved part will need to be"
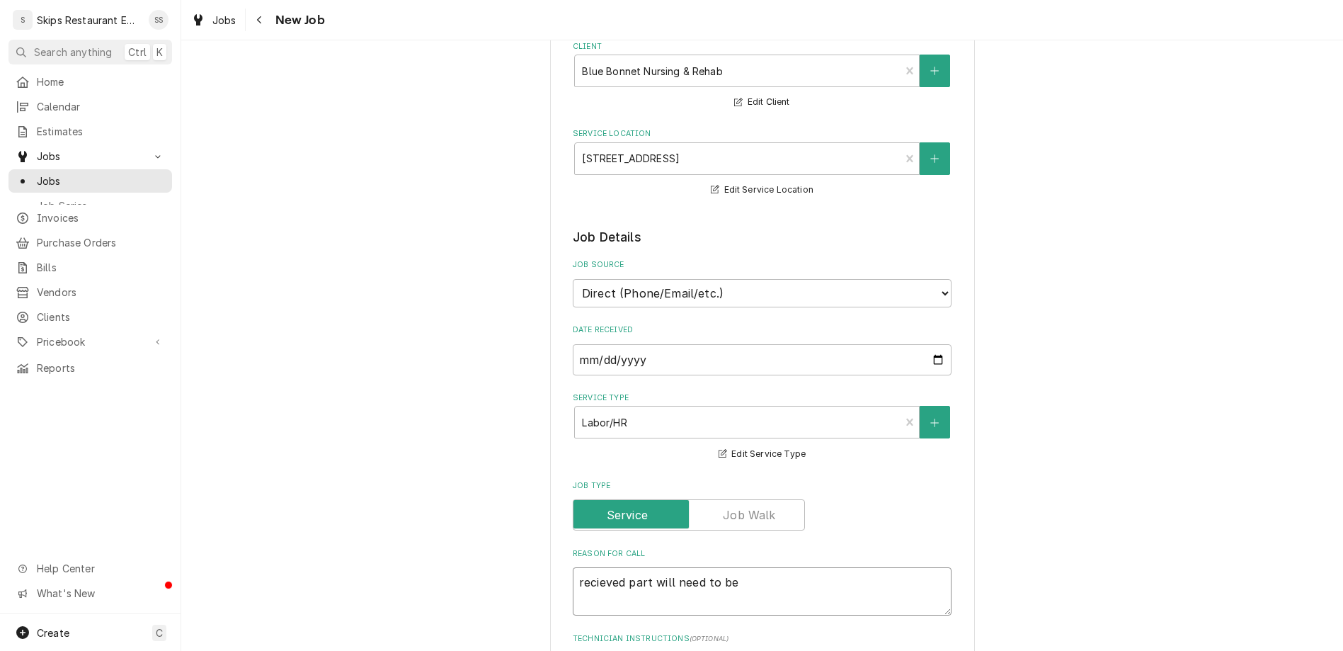
type textarea "x"
type textarea "recieved part will need to be i"
type textarea "x"
type textarea "recieved part will need to be in"
type textarea "x"
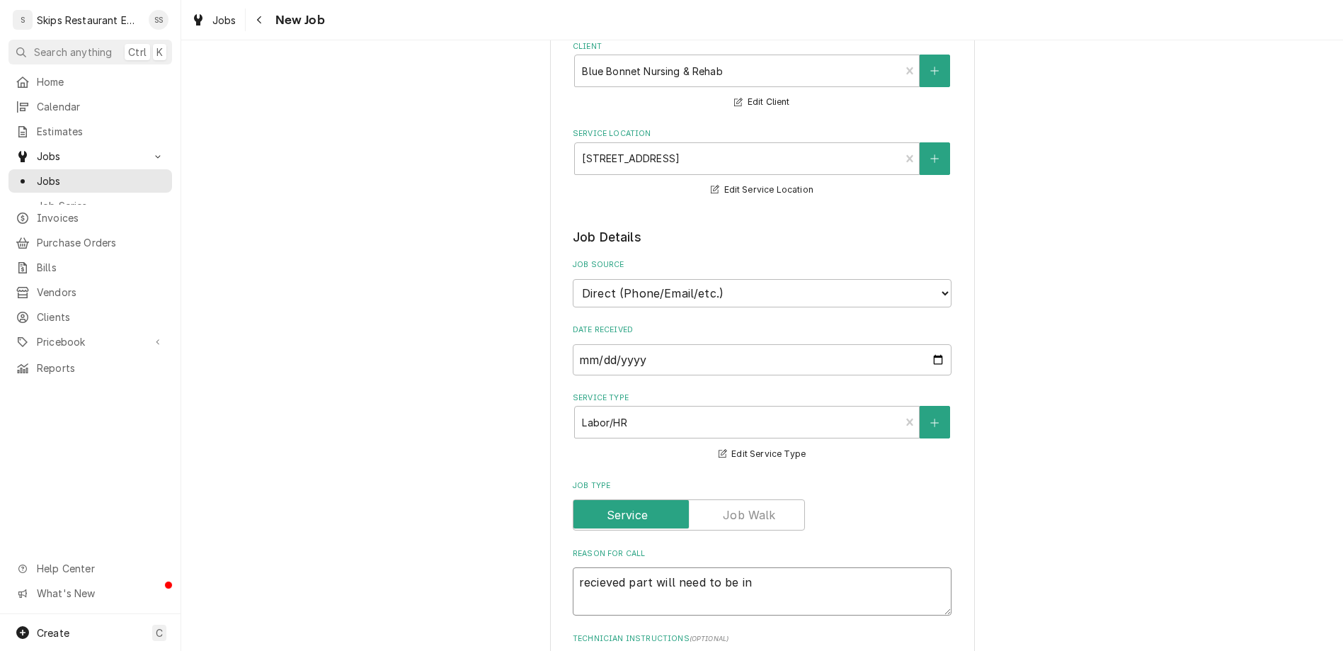
type textarea "recieved part will need to be ins"
type textarea "x"
type textarea "recieved part will need to be inst"
type textarea "x"
type textarea "recieved part will need to be insta"
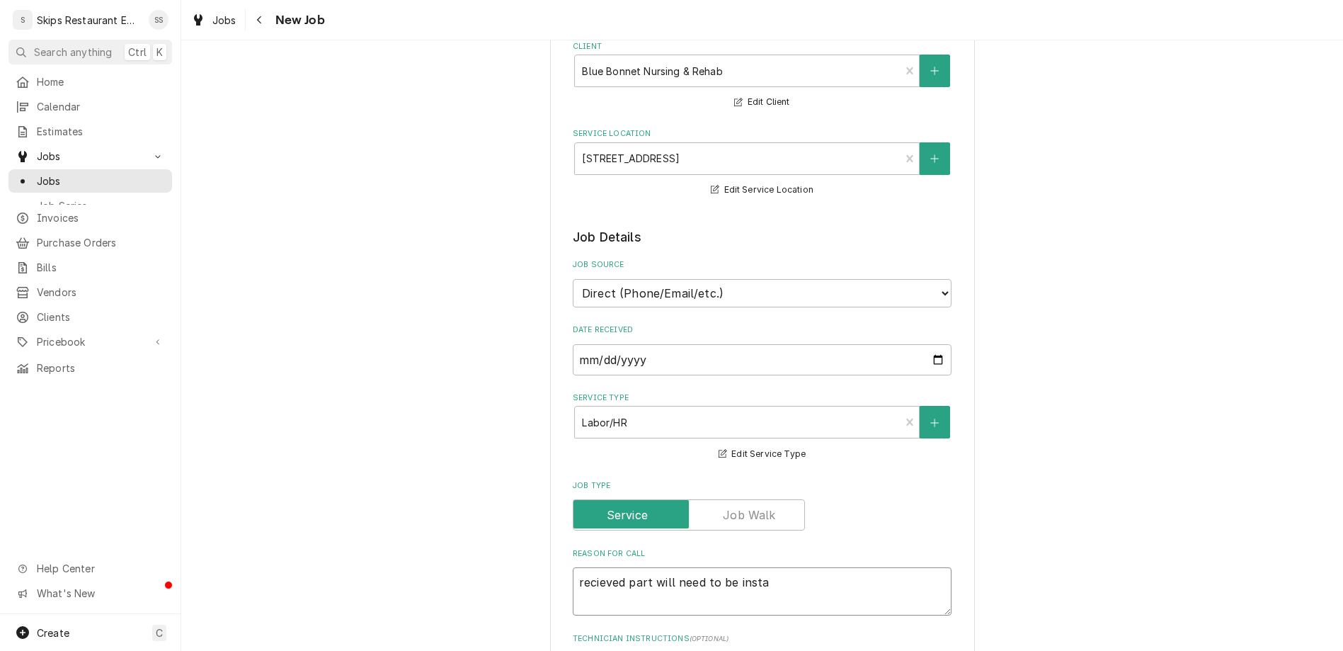
type textarea "x"
type textarea "recieved part will need to be instal"
type textarea "x"
type textarea "recieved part will need to be install"
type textarea "x"
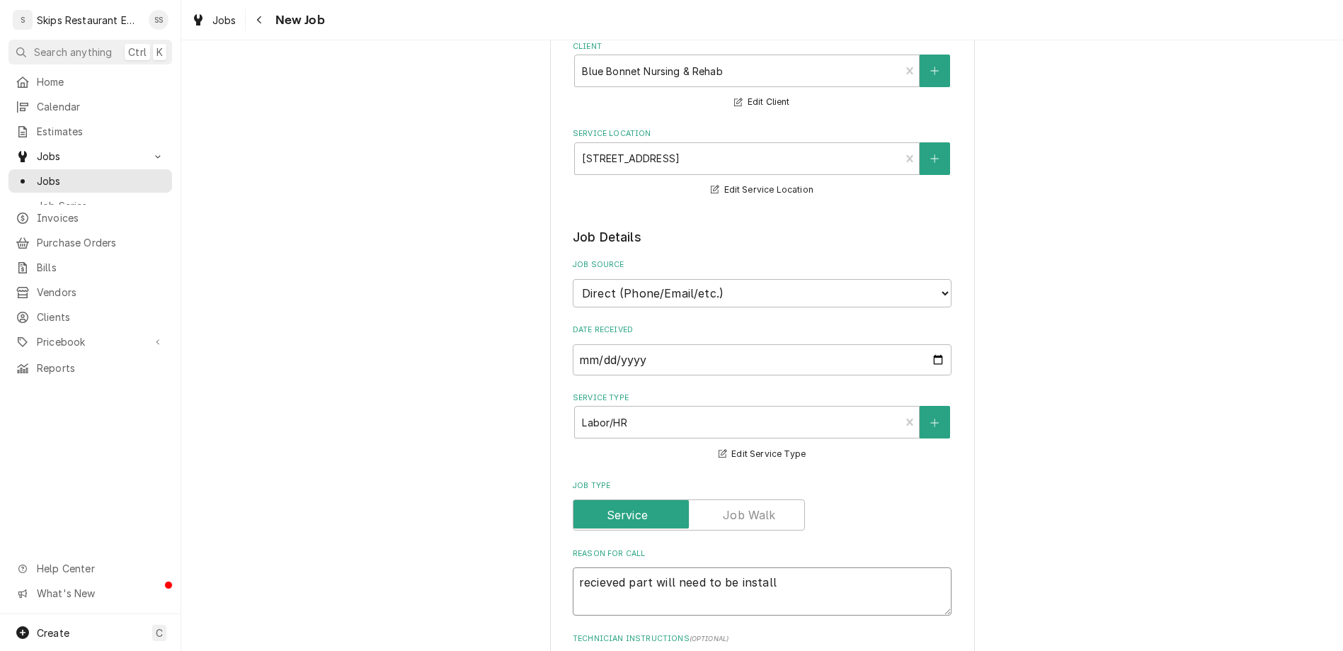
type textarea "recieved part will need to be installe"
type textarea "x"
type textarea "recieved part will need to be installed"
type textarea "x"
type textarea "recieved part will need to be installed"
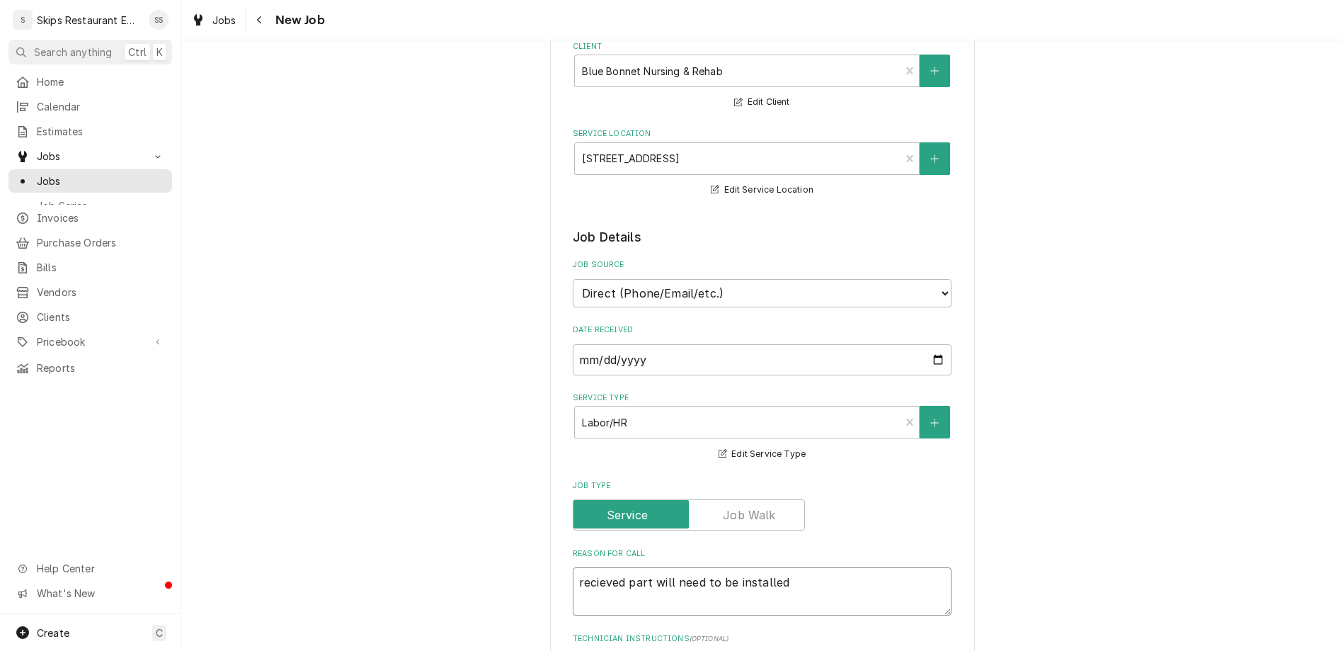
type textarea "x"
type textarea "recieved part will need to be installed"
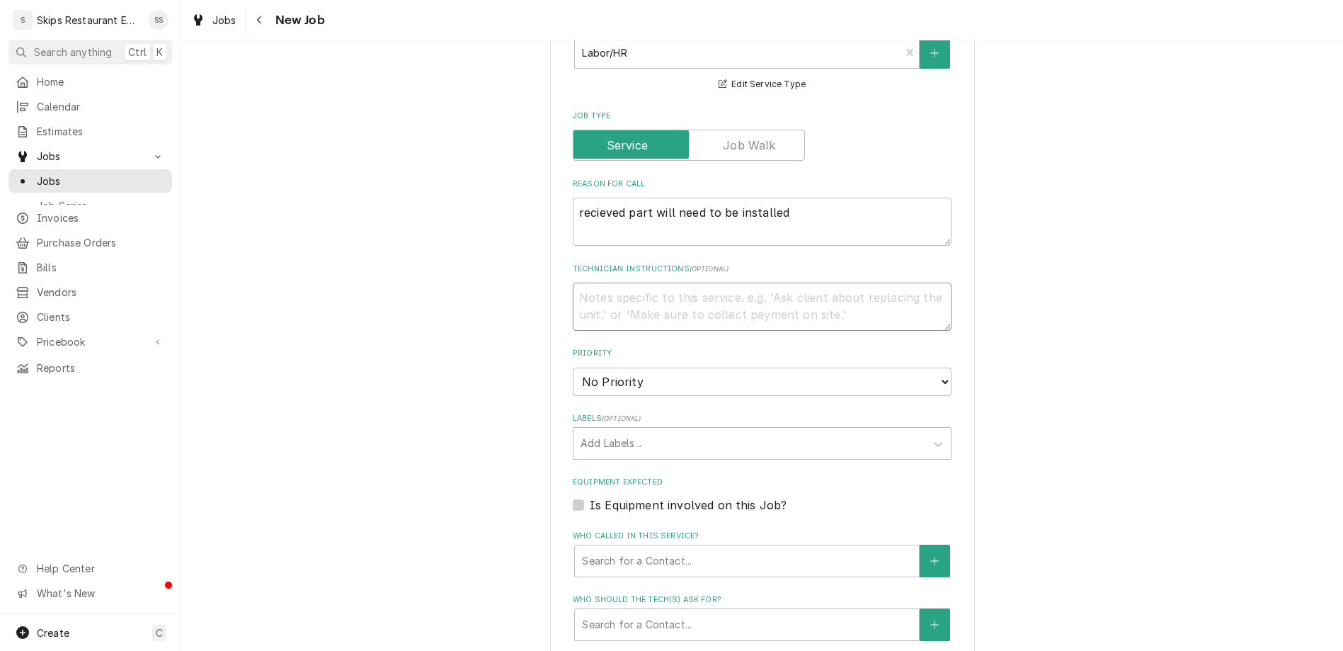
scroll to position [521, 0]
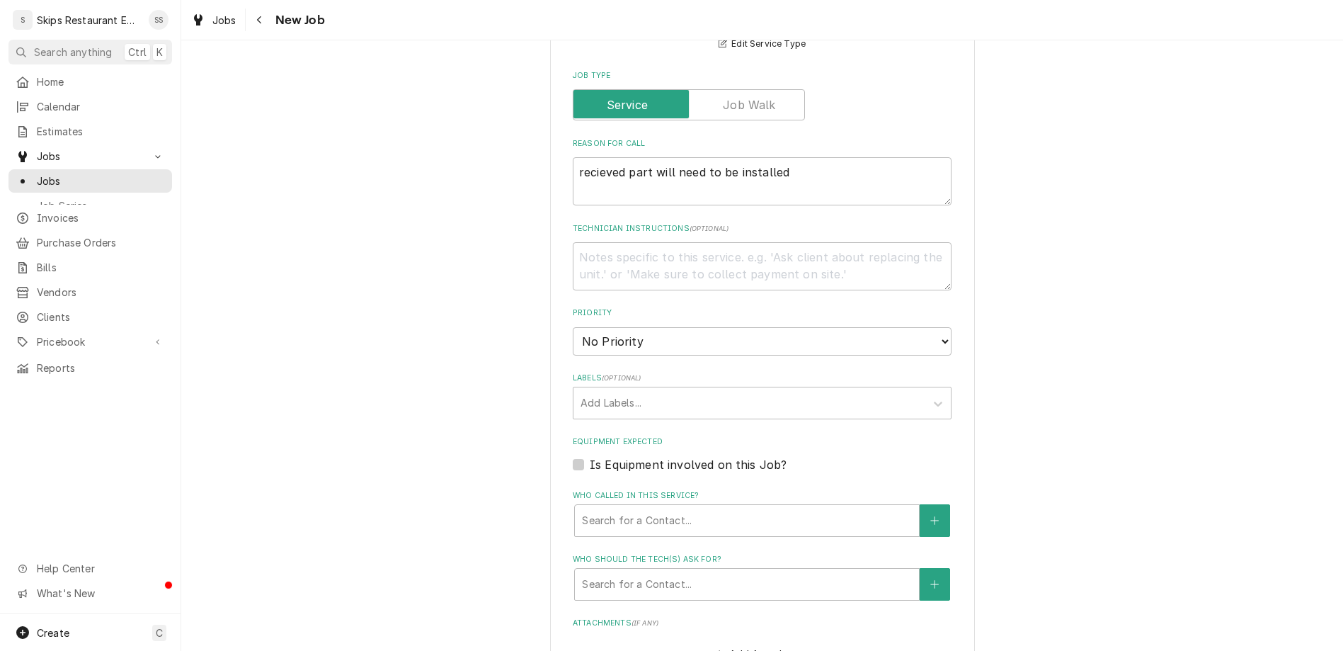
type input "2025-08-11"
type textarea "x"
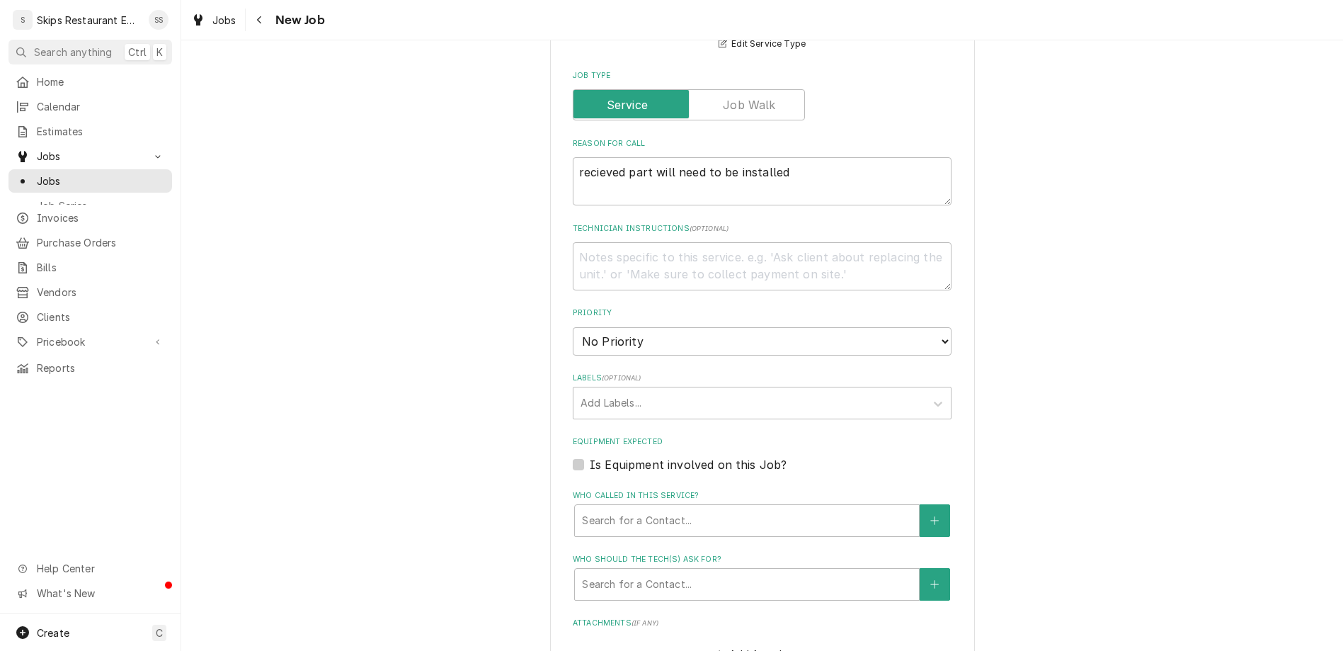
select select "13:00:00"
click option "1:00 PM" at bounding box center [0, 0] width 0 height 0
click at [497, 360] on div "Please provide the following information to create a job: Client Details Client…" at bounding box center [762, 282] width 1162 height 1494
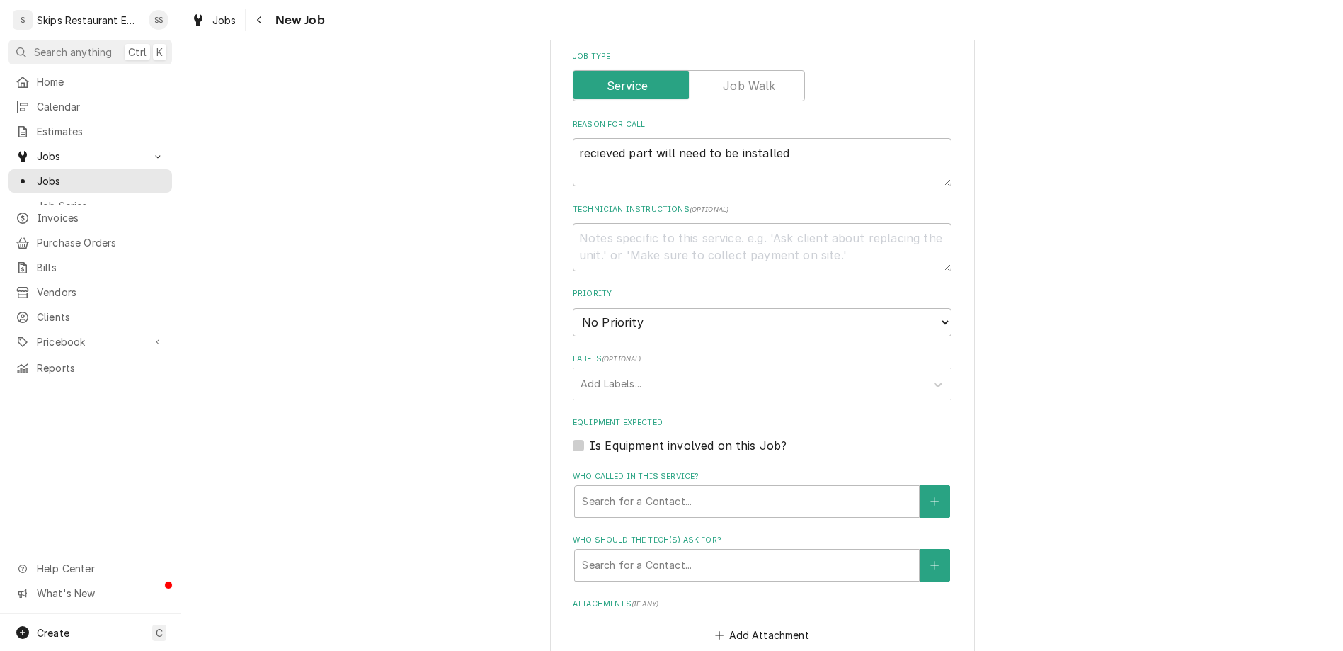
scroll to position [552, 0]
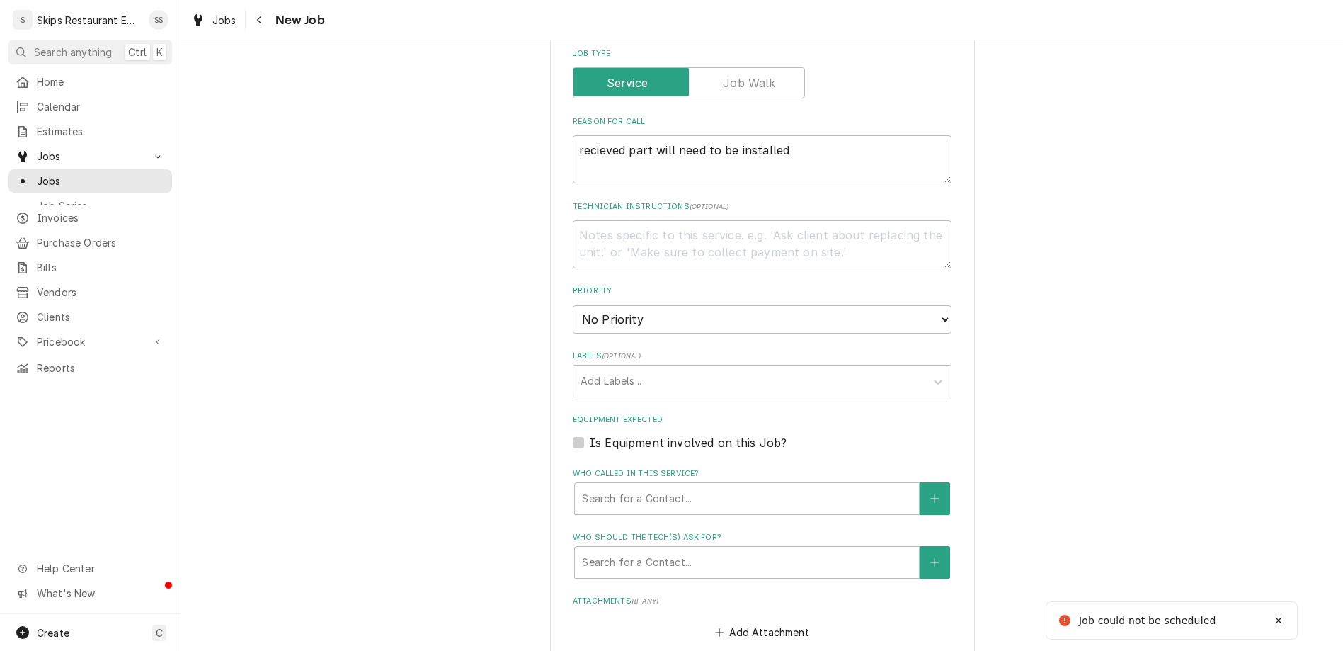
type textarea "x"
type input "1"
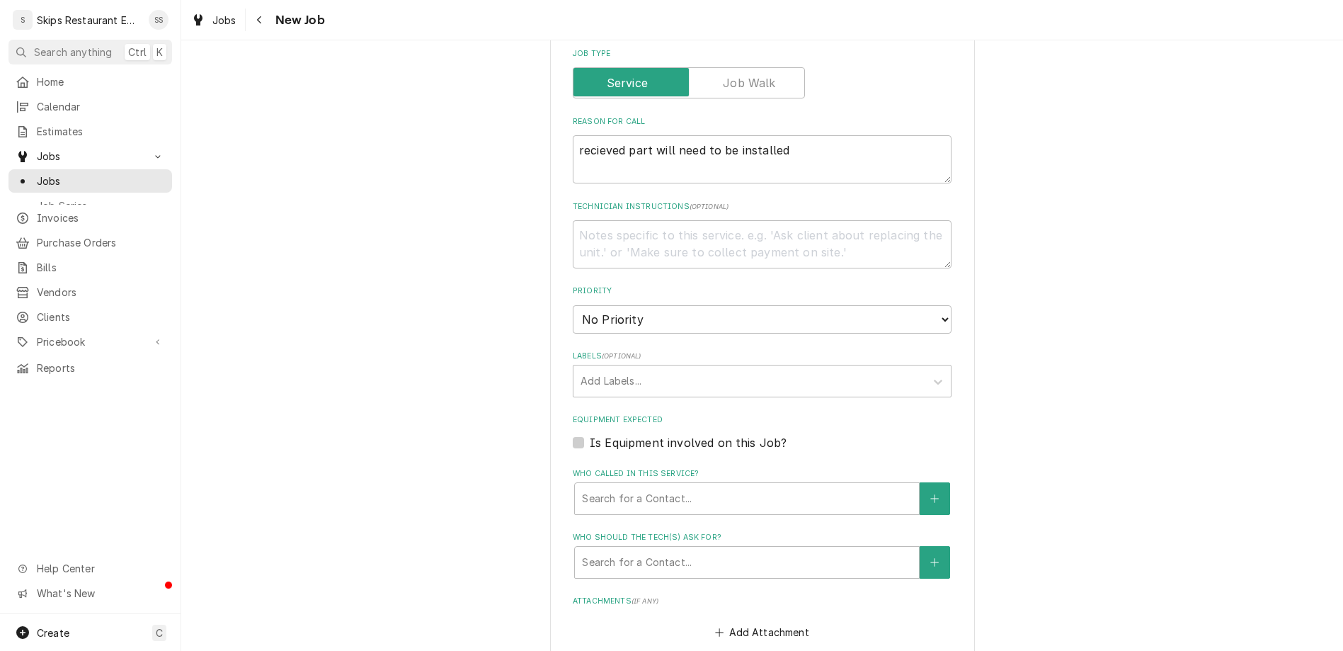
click at [551, 574] on div "Please provide the following information to create a job: Client Details Client…" at bounding box center [762, 292] width 1162 height 1559
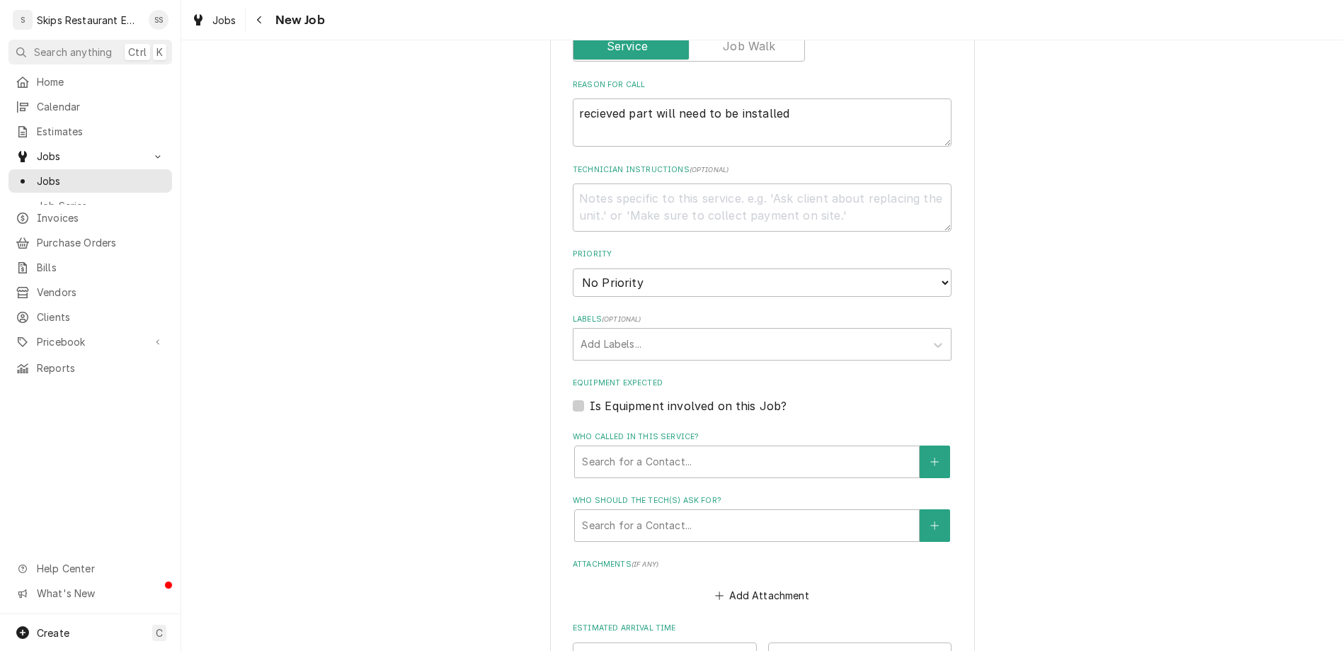
scroll to position [601, 0]
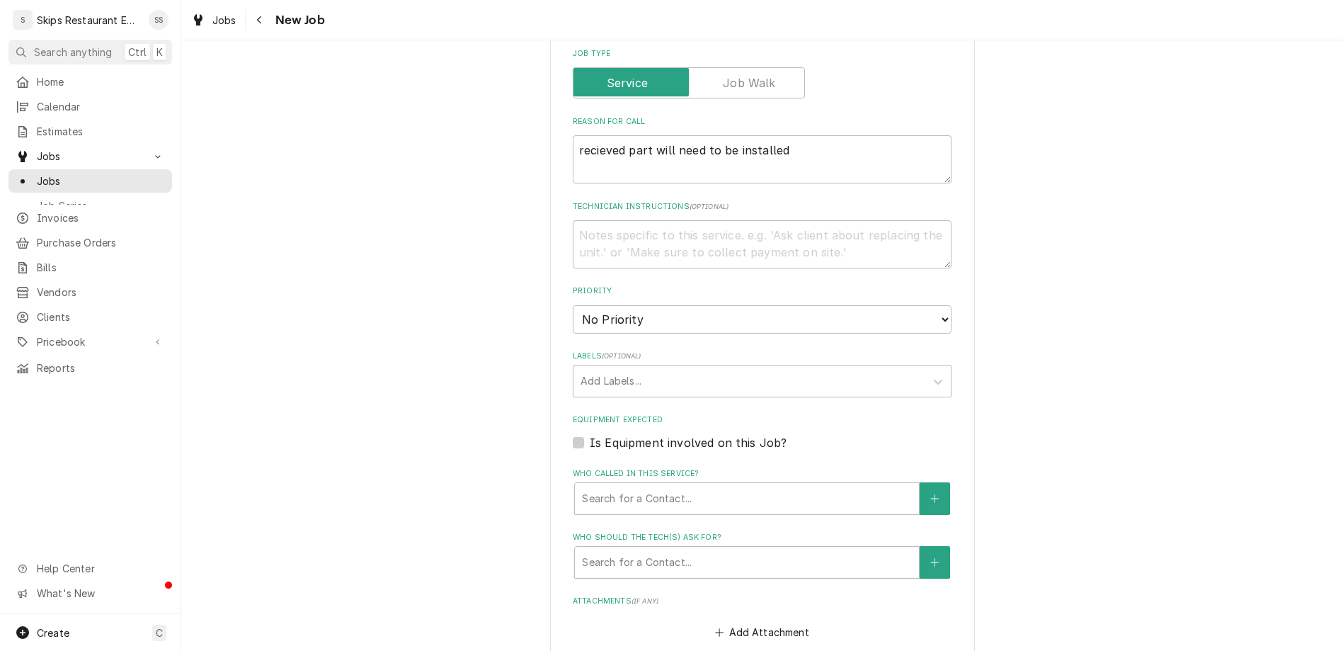
type textarea "x"
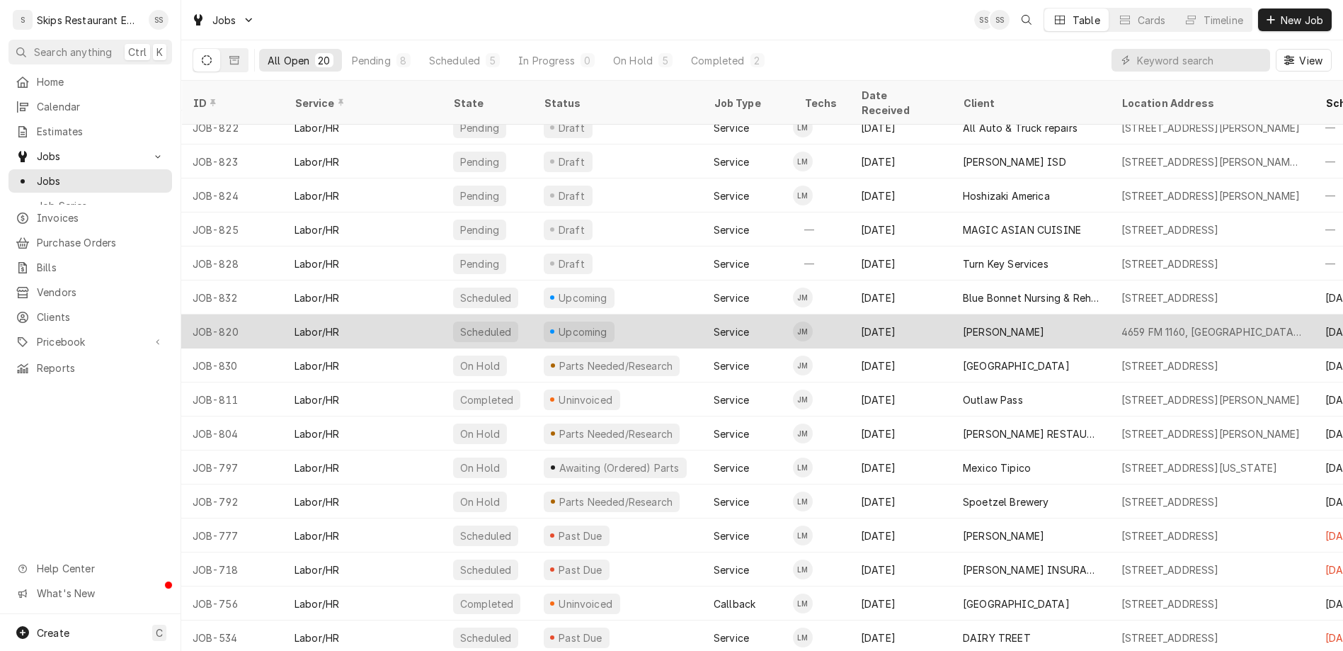
scroll to position [123, 0]
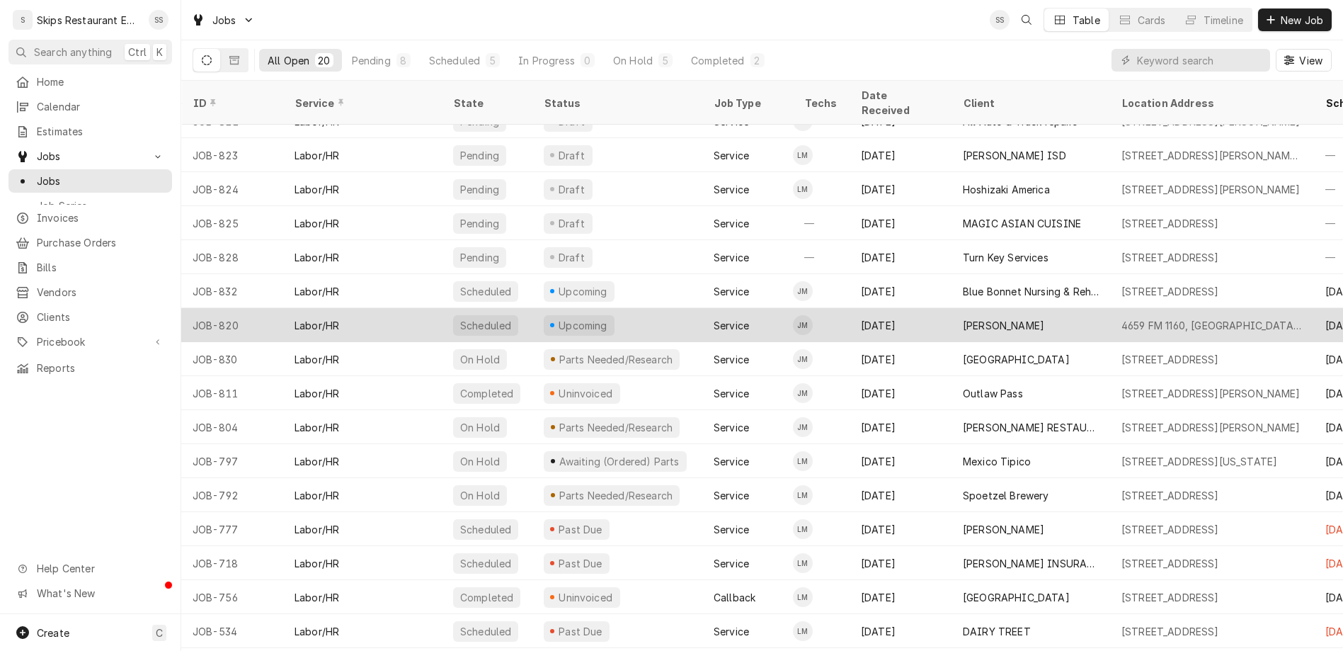
click at [1122, 318] on div "4659 FM 1160, [GEOGRAPHIC_DATA], [GEOGRAPHIC_DATA]" at bounding box center [1212, 325] width 181 height 15
